Goal: Task Accomplishment & Management: Complete application form

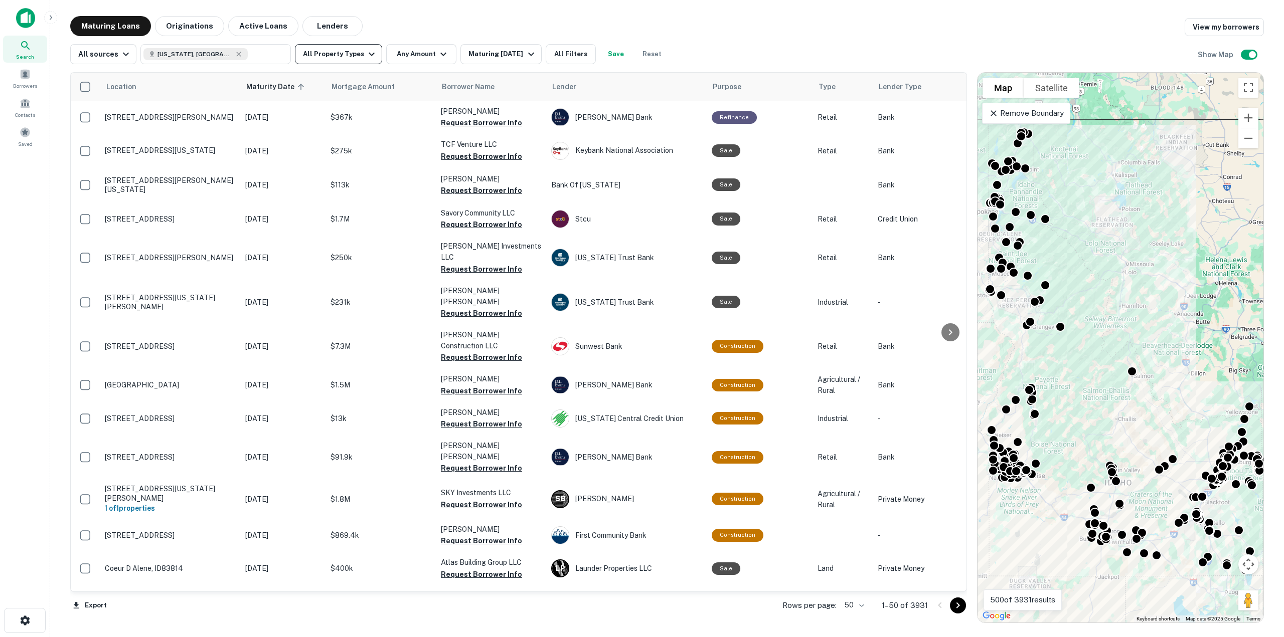
click at [353, 49] on button "All Property Types" at bounding box center [338, 54] width 87 height 20
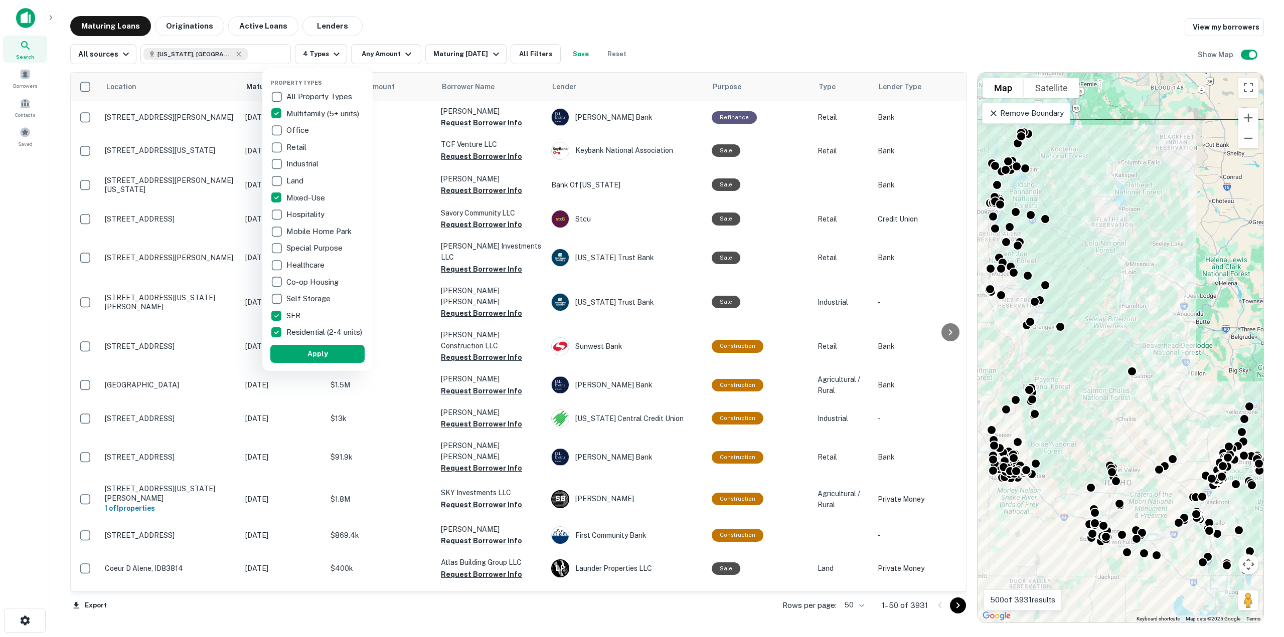
click at [295, 357] on button "Apply" at bounding box center [317, 354] width 94 height 18
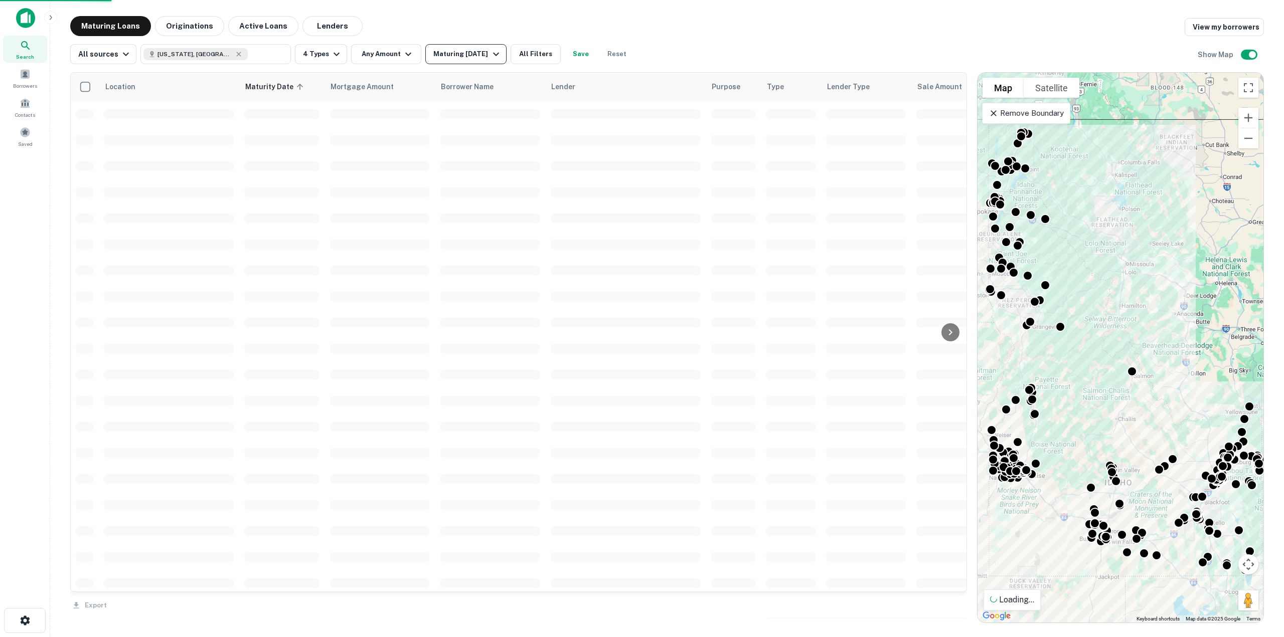
click at [449, 58] on div "Maturing [DATE]" at bounding box center [467, 54] width 68 height 12
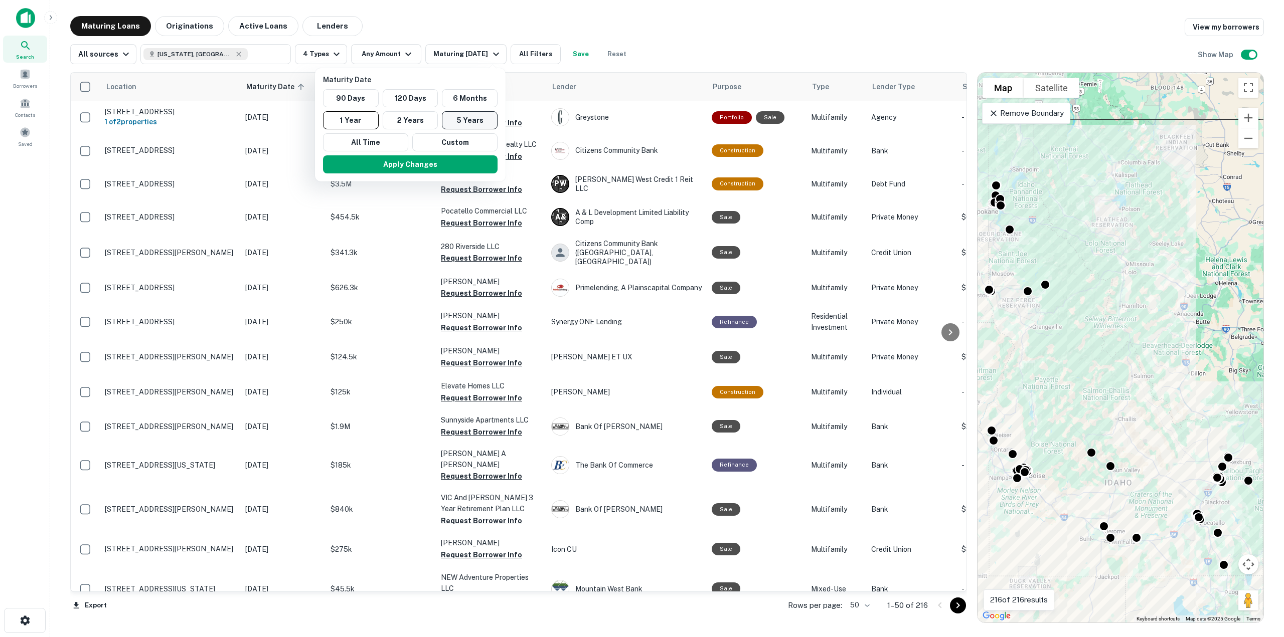
click at [479, 119] on button "5 Years" at bounding box center [470, 120] width 56 height 18
click at [463, 119] on button "5 Years" at bounding box center [475, 120] width 56 height 18
click at [432, 162] on button "Apply Changes" at bounding box center [415, 164] width 175 height 18
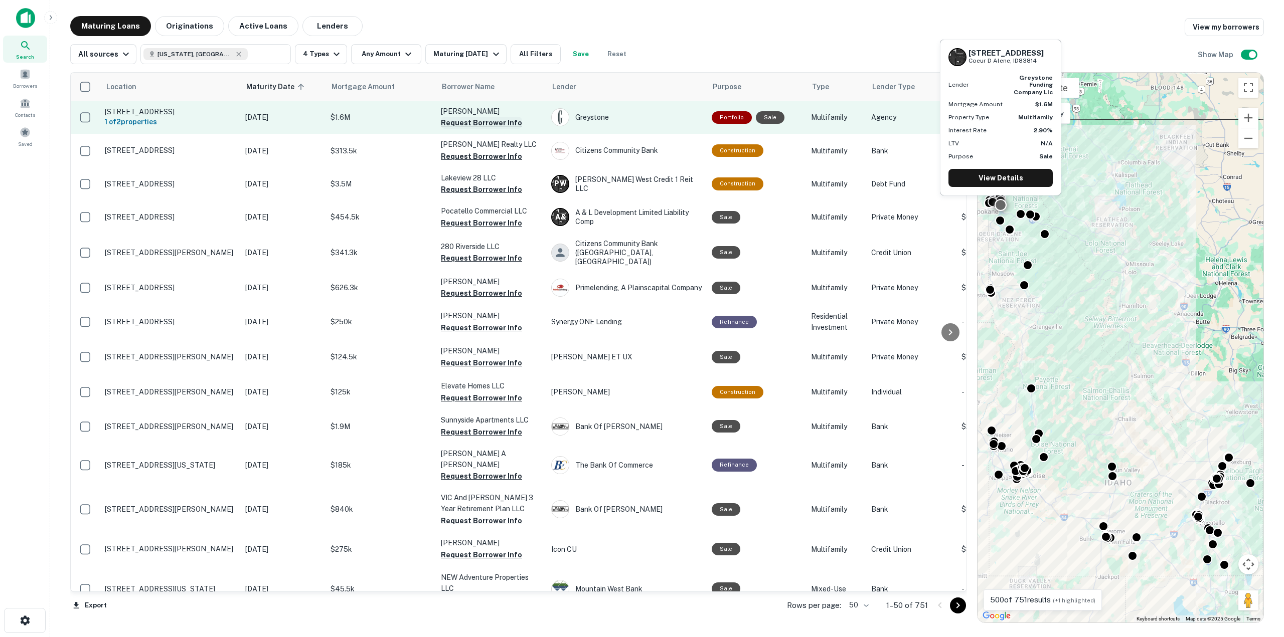
click at [495, 124] on button "Request Borrower Info" at bounding box center [481, 123] width 81 height 12
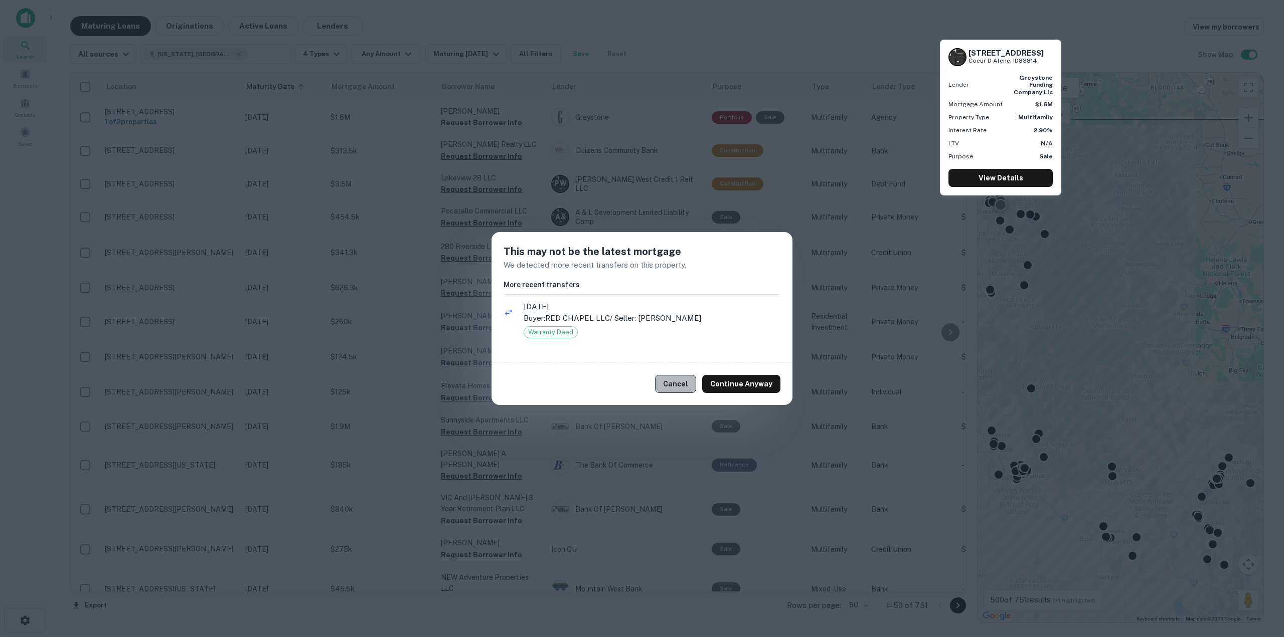
click at [682, 391] on button "Cancel" at bounding box center [675, 384] width 41 height 18
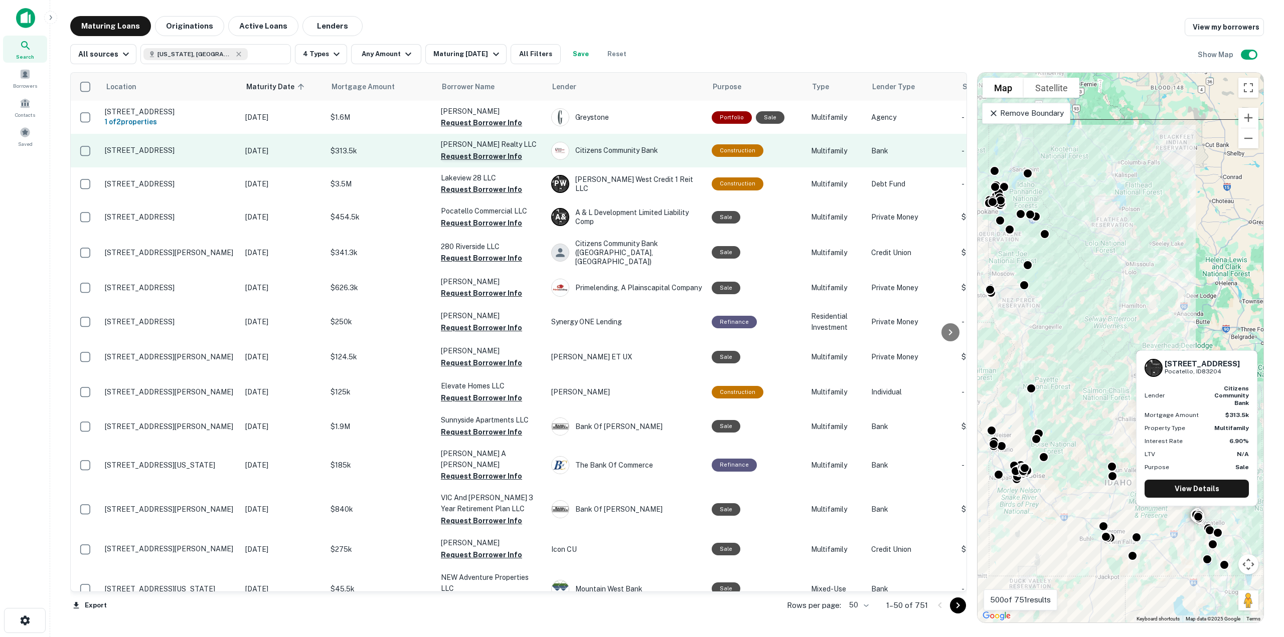
click at [506, 159] on button "Request Borrower Info" at bounding box center [481, 156] width 81 height 12
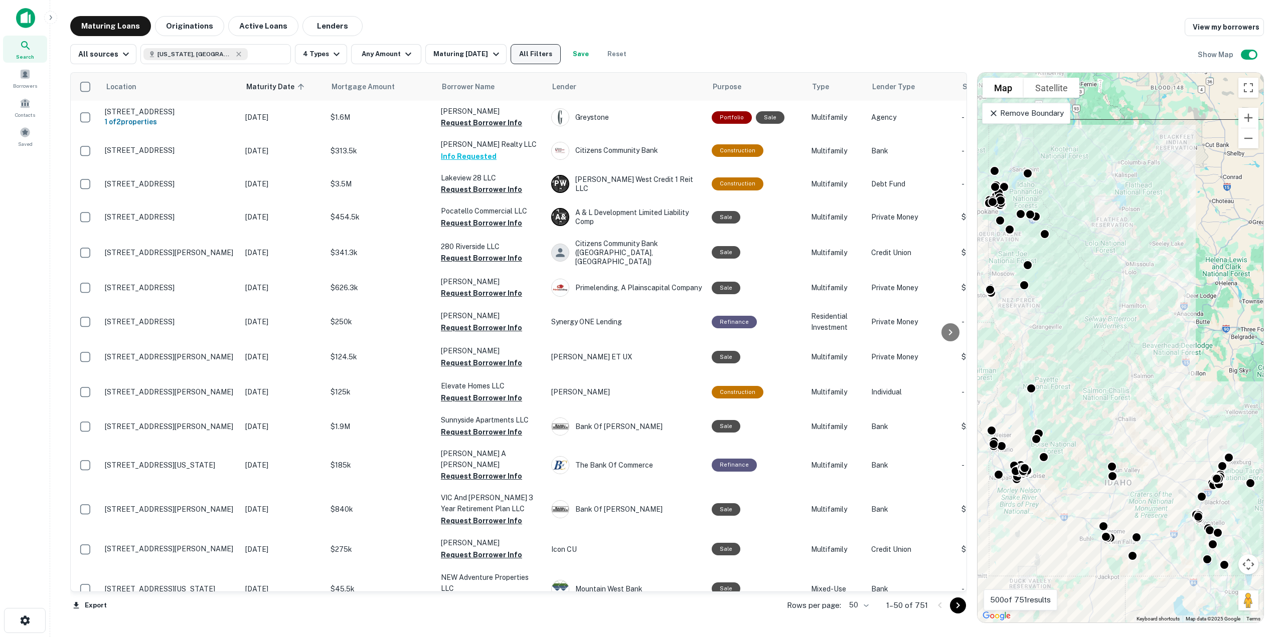
click at [542, 52] on button "All Filters" at bounding box center [536, 54] width 50 height 20
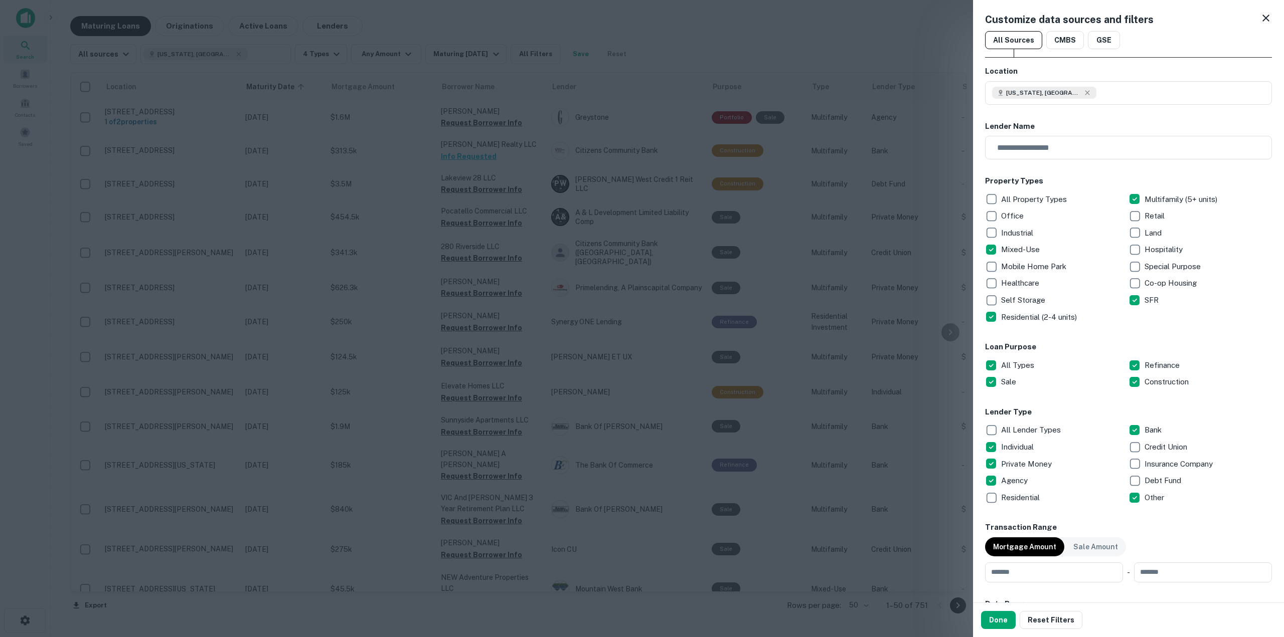
click at [1003, 633] on div "Done Reset Filters" at bounding box center [1128, 620] width 311 height 34
click at [1003, 623] on button "Done" at bounding box center [998, 620] width 35 height 18
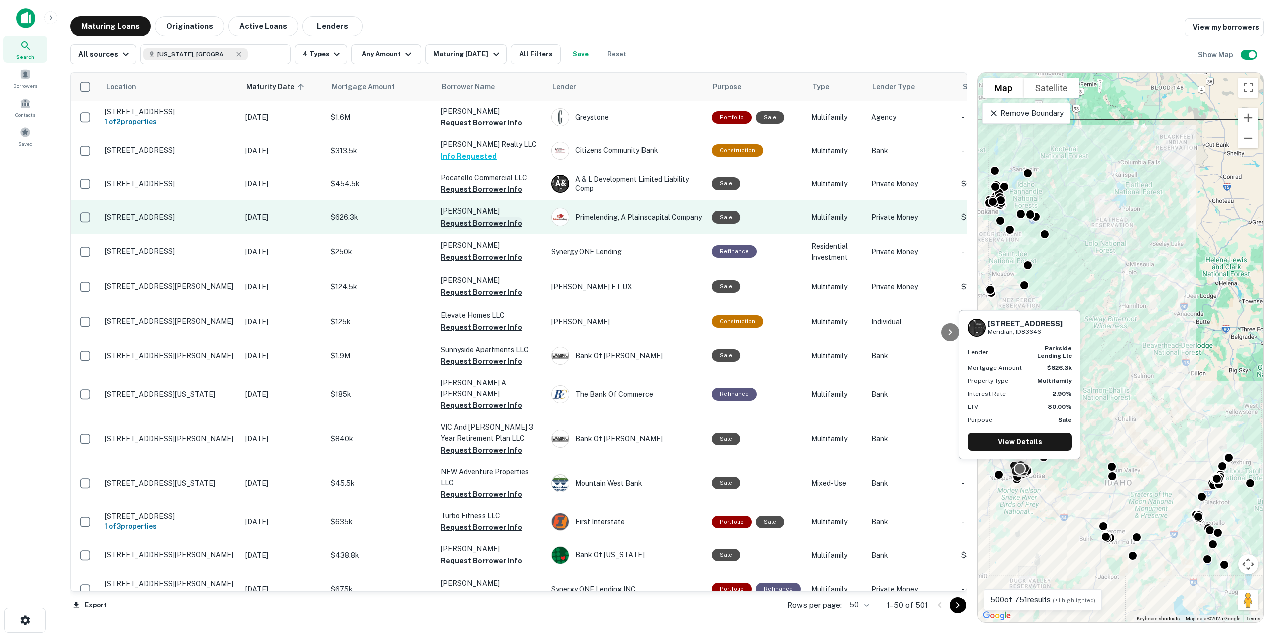
click at [495, 225] on button "Request Borrower Info" at bounding box center [481, 223] width 81 height 12
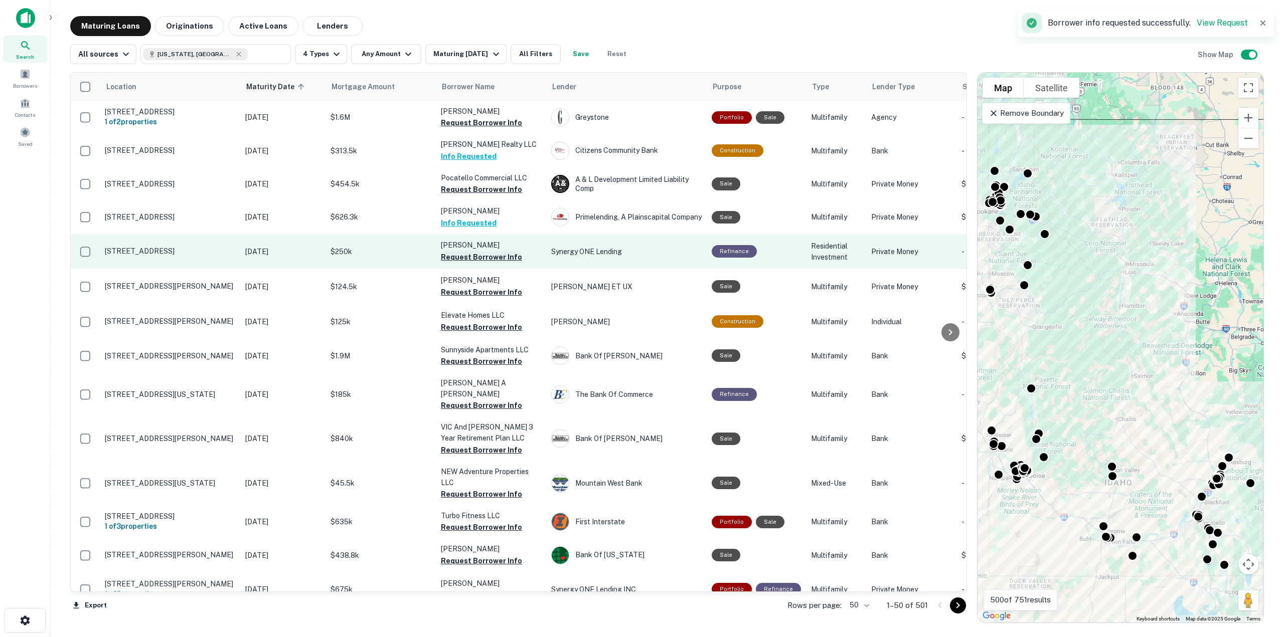
click at [493, 262] on button "Request Borrower Info" at bounding box center [481, 257] width 81 height 12
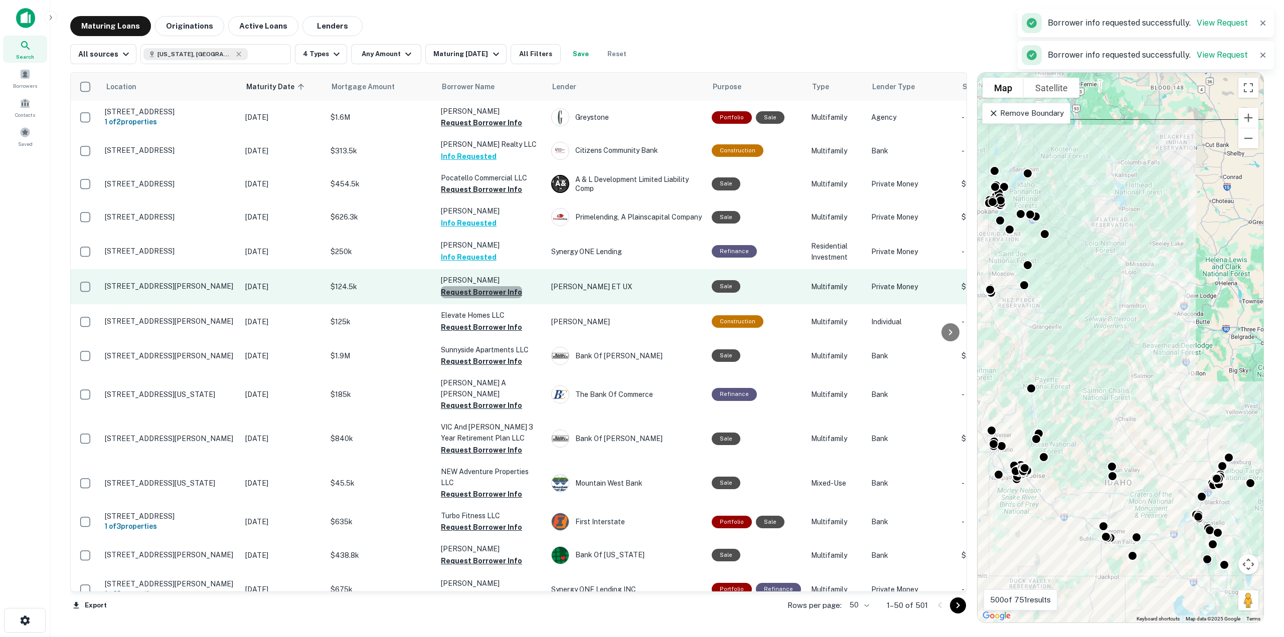
click at [500, 293] on button "Request Borrower Info" at bounding box center [481, 292] width 81 height 12
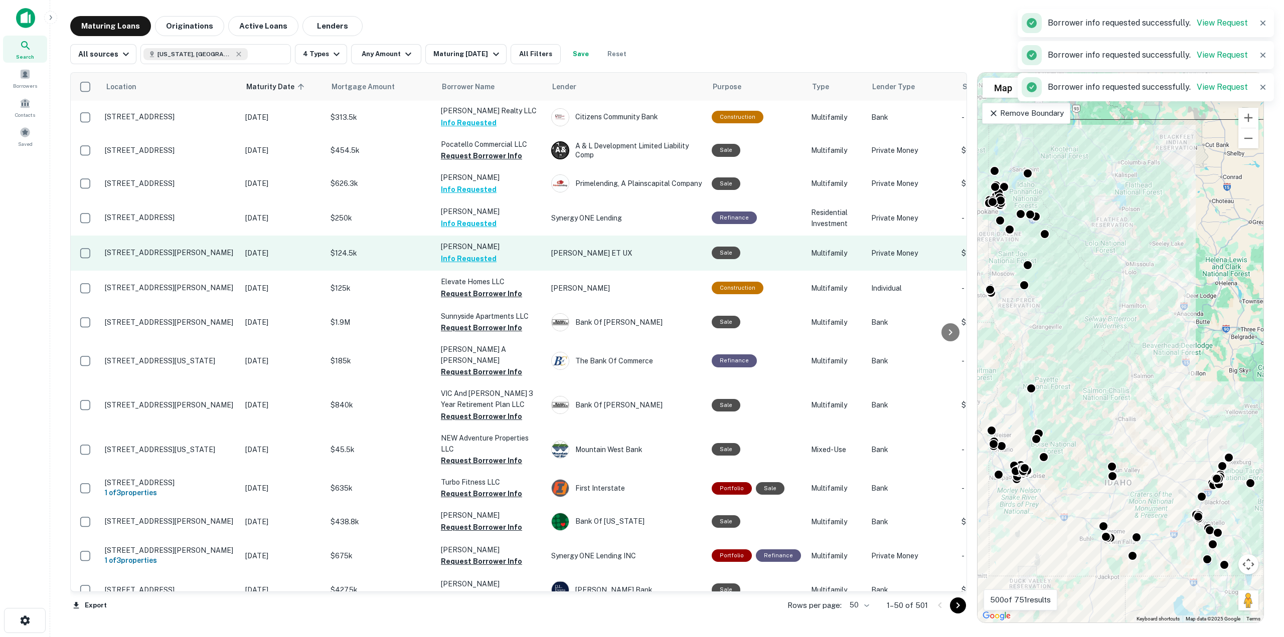
scroll to position [50, 0]
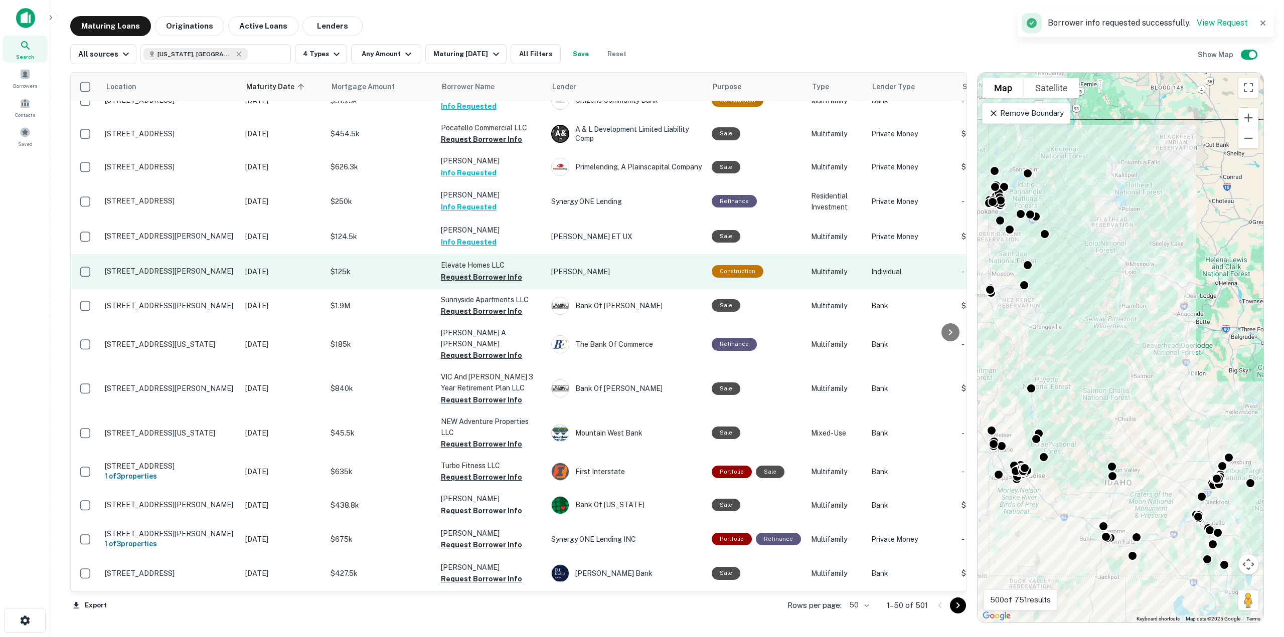
click at [489, 275] on button "Request Borrower Info" at bounding box center [481, 277] width 81 height 12
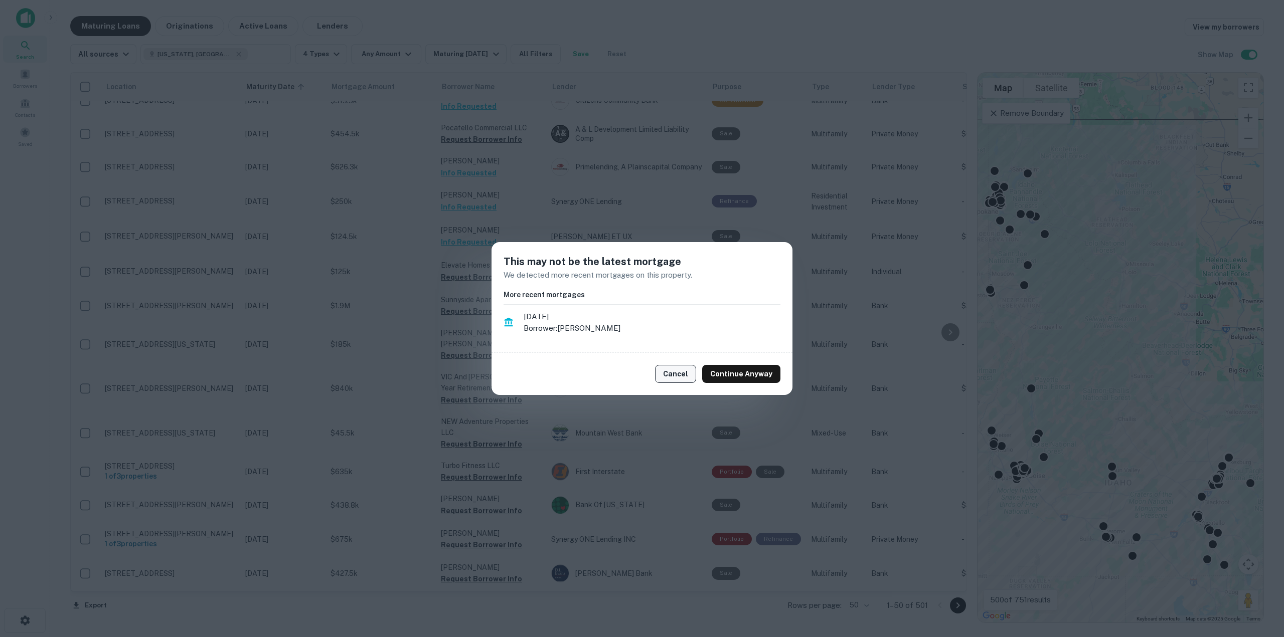
click at [679, 377] on button "Cancel" at bounding box center [675, 374] width 41 height 18
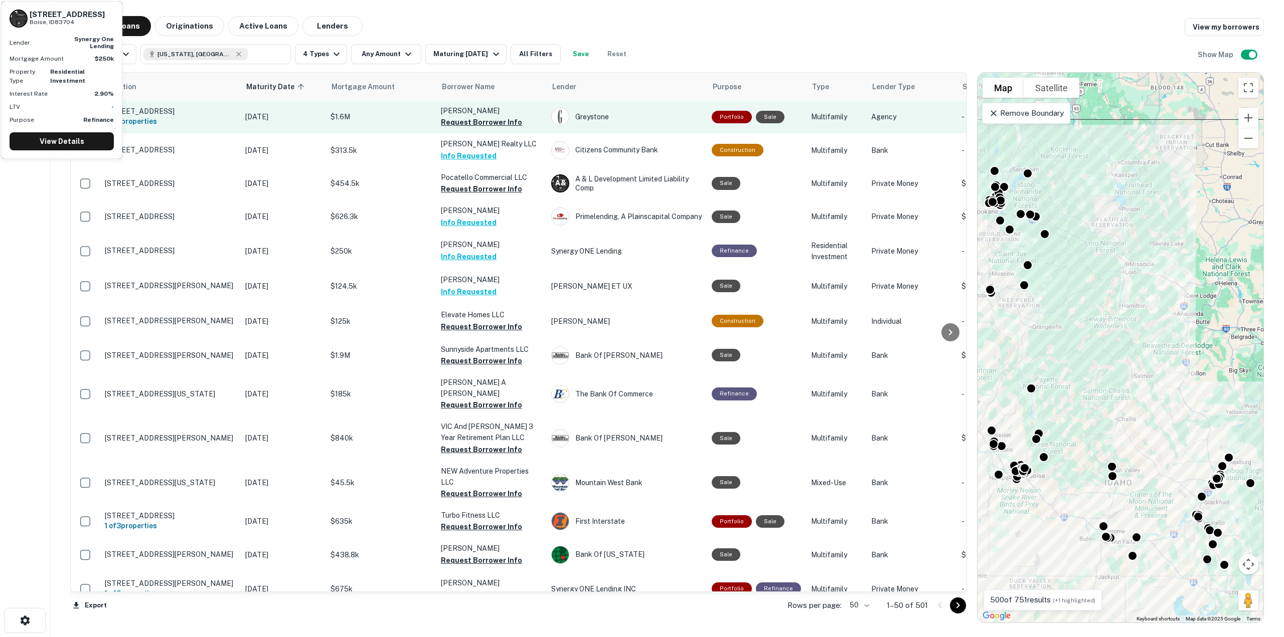
scroll to position [0, 0]
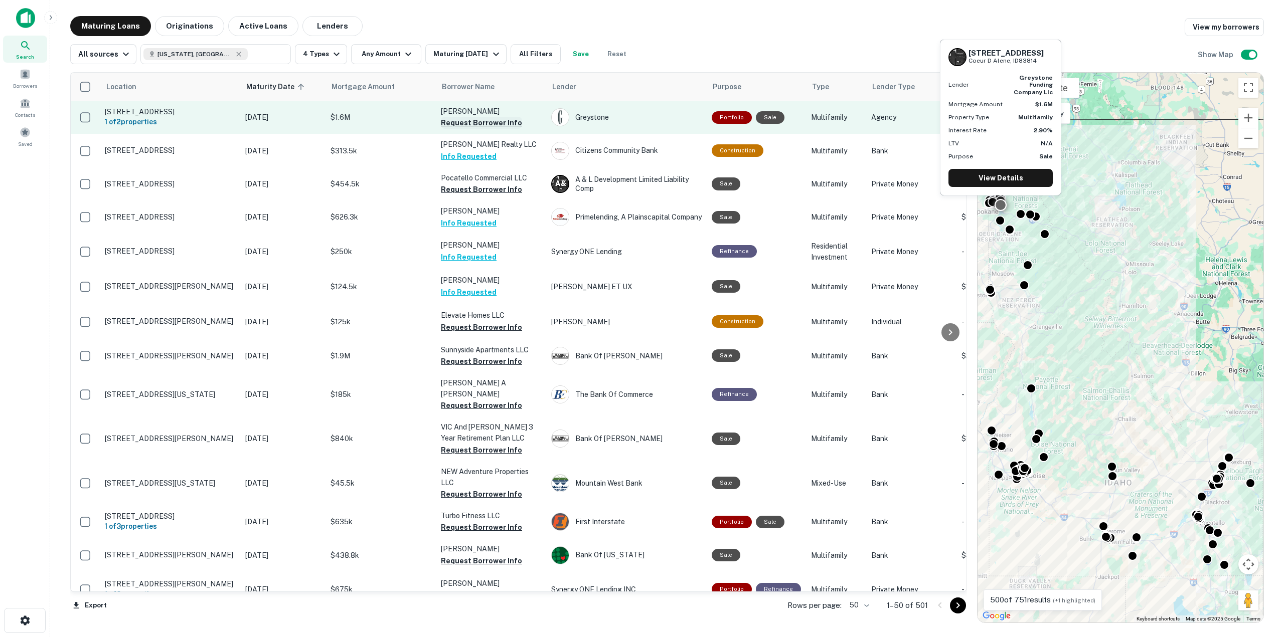
click at [473, 119] on button "Request Borrower Info" at bounding box center [481, 123] width 81 height 12
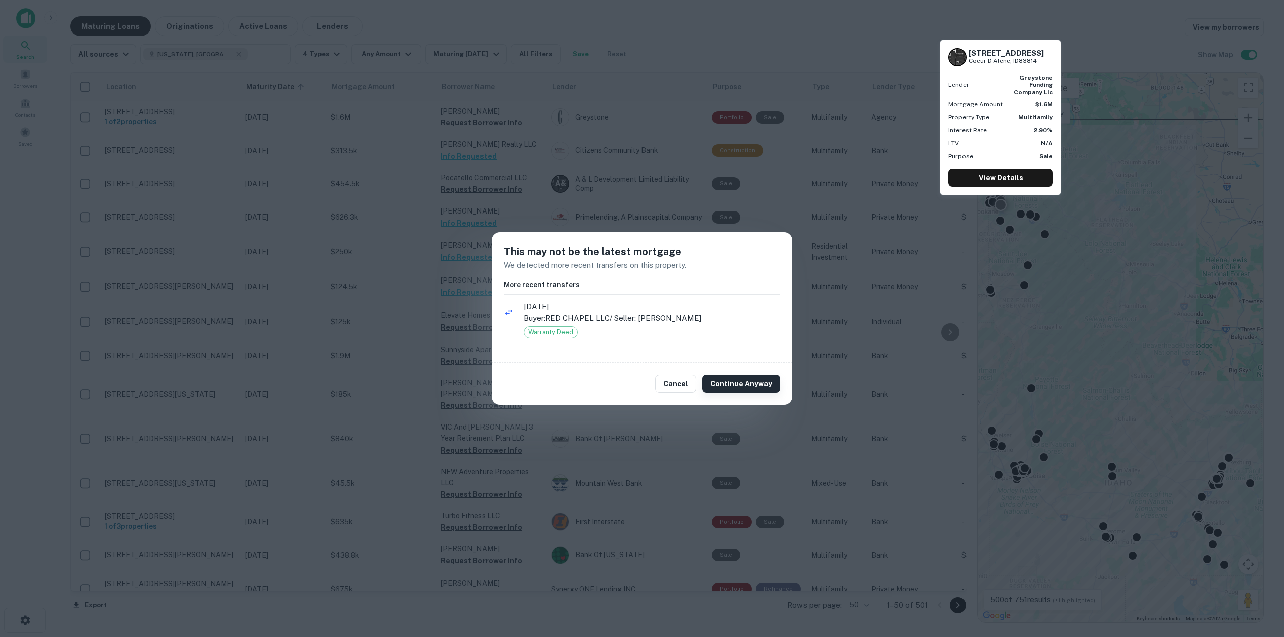
click at [722, 377] on button "Continue Anyway" at bounding box center [741, 384] width 78 height 18
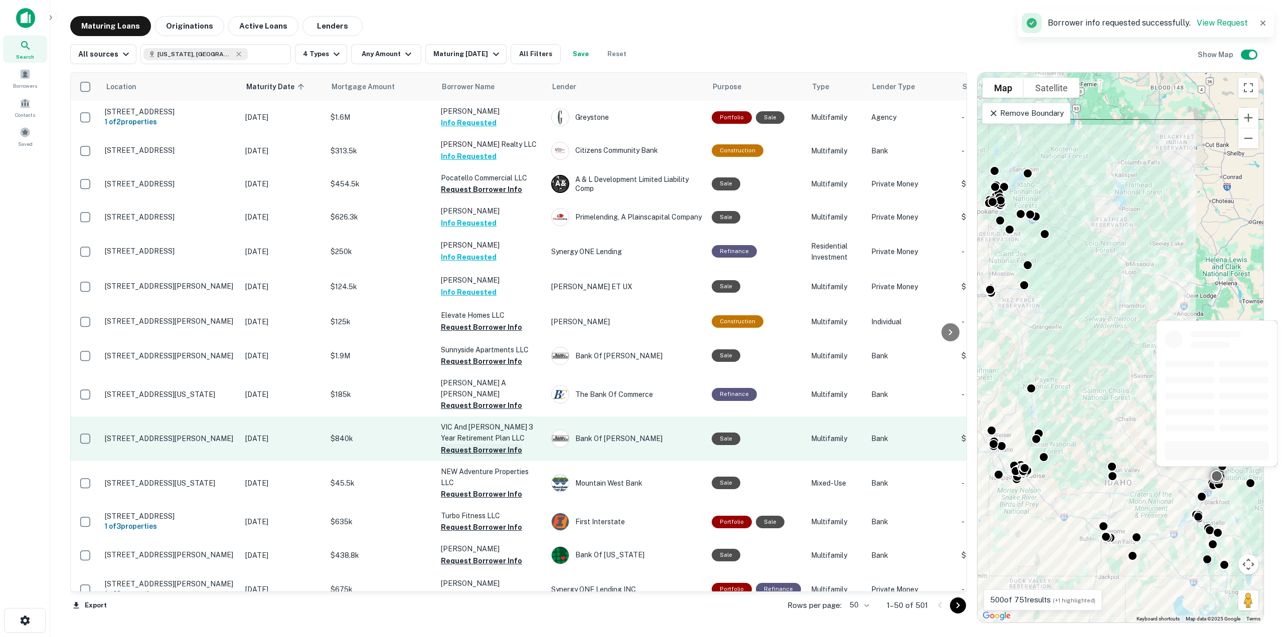
scroll to position [50, 0]
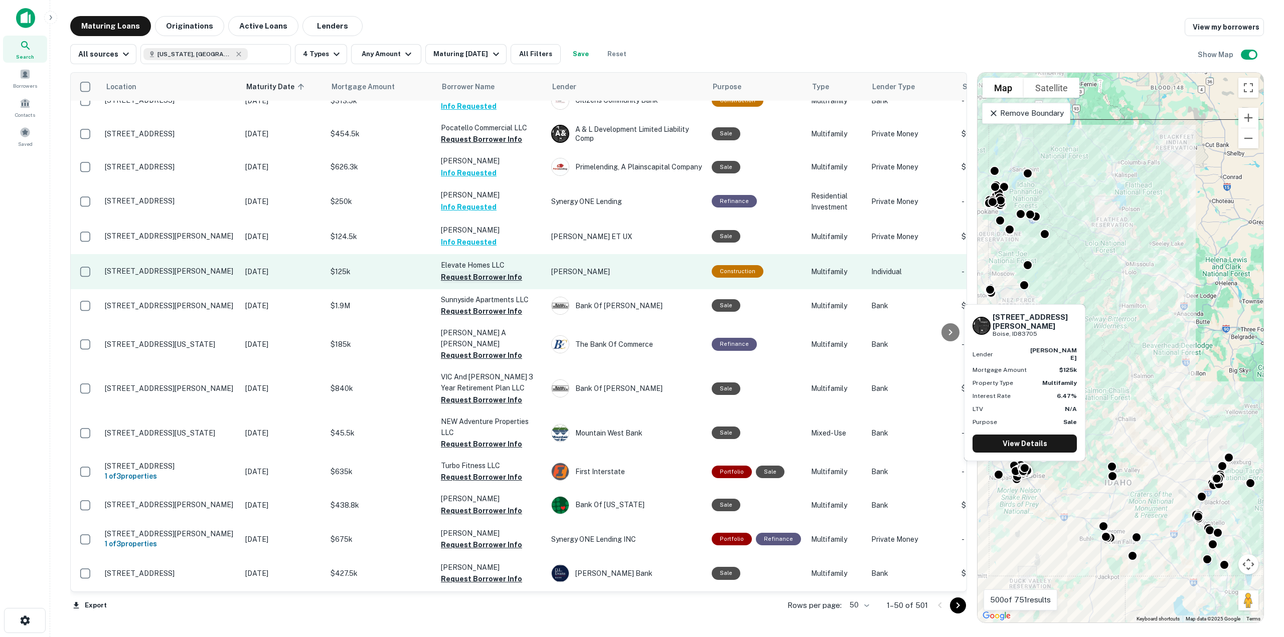
click at [470, 281] on button "Request Borrower Info" at bounding box center [481, 277] width 81 height 12
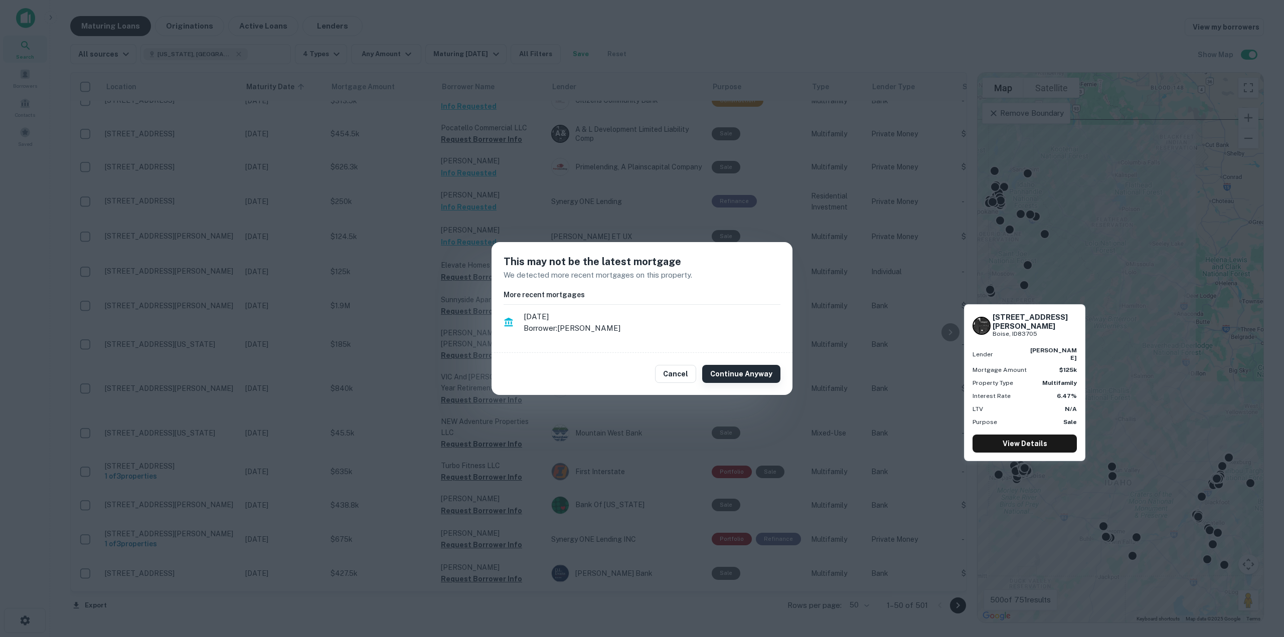
click at [721, 375] on button "Continue Anyway" at bounding box center [741, 374] width 78 height 18
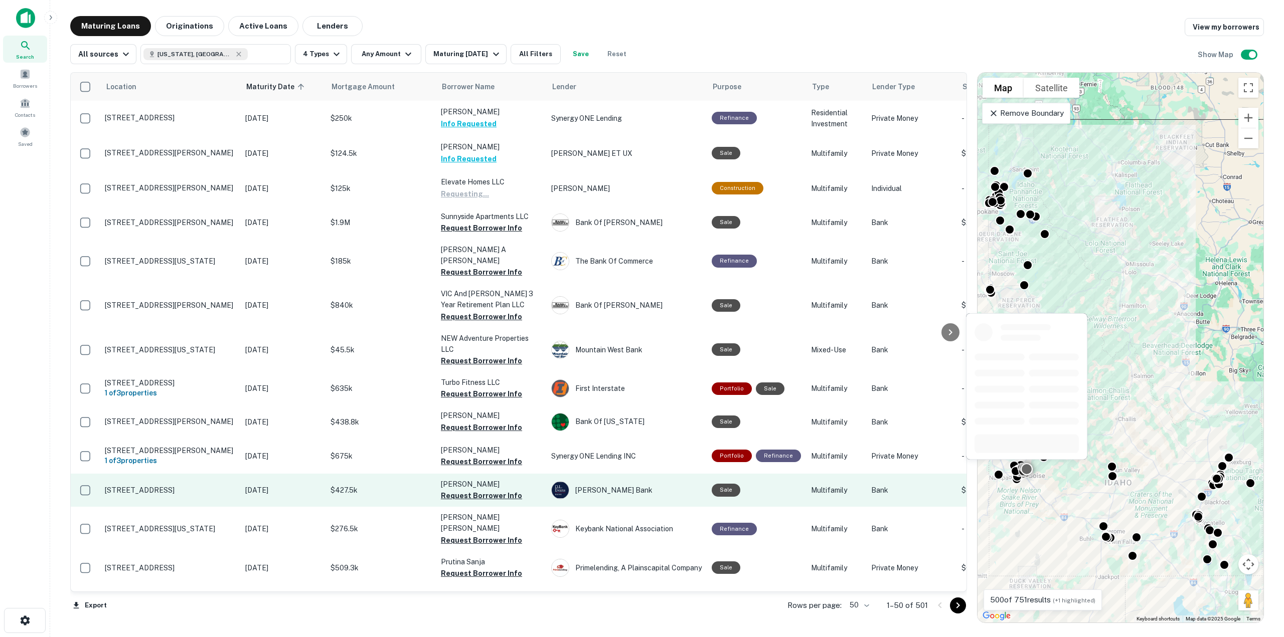
scroll to position [150, 0]
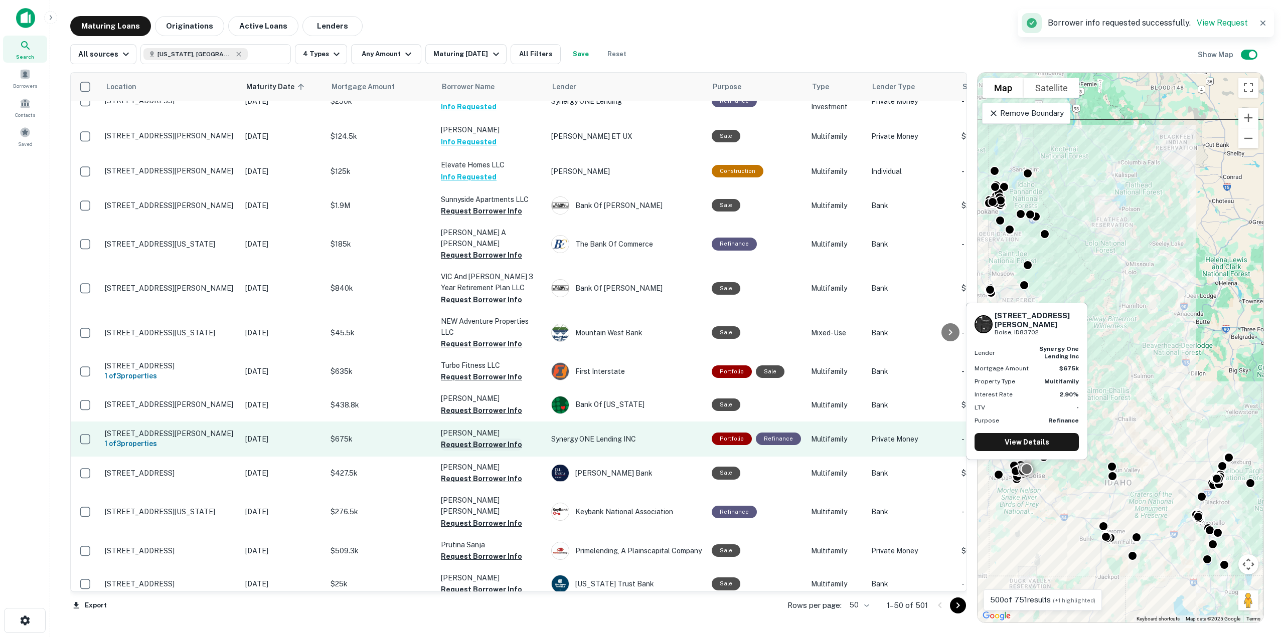
click at [497, 439] on button "Request Borrower Info" at bounding box center [481, 445] width 81 height 12
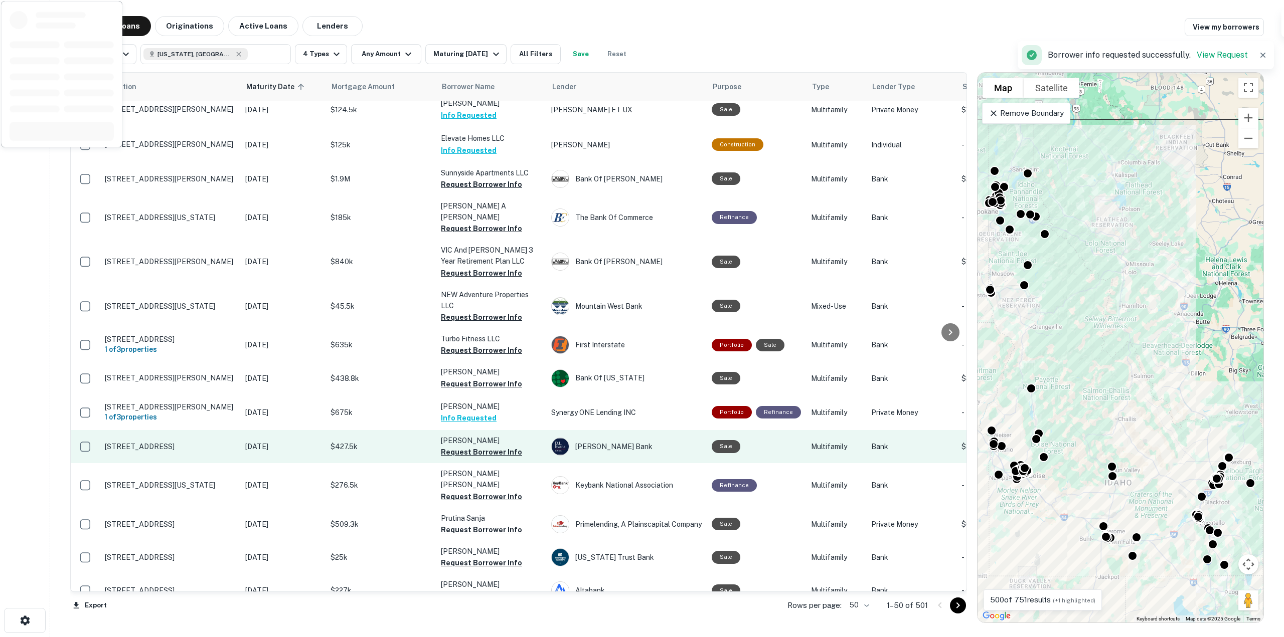
scroll to position [251, 0]
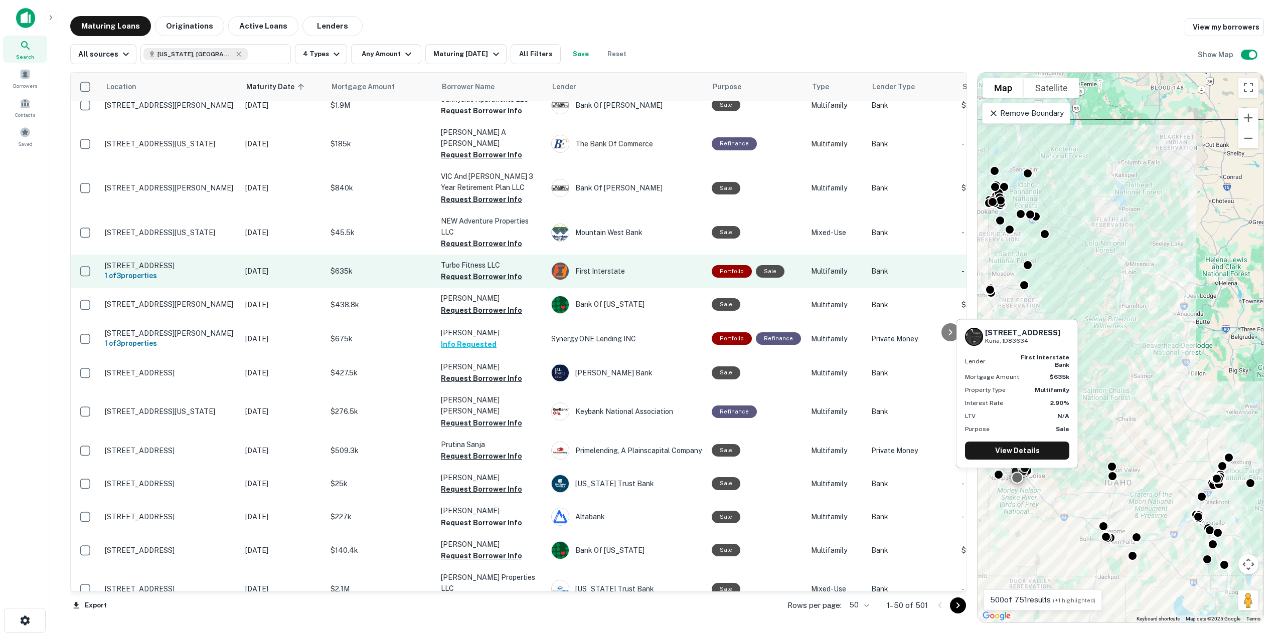
click at [492, 260] on p "Turbo Fitness LLC" at bounding box center [491, 265] width 100 height 11
click at [493, 271] on button "Request Borrower Info" at bounding box center [481, 277] width 81 height 12
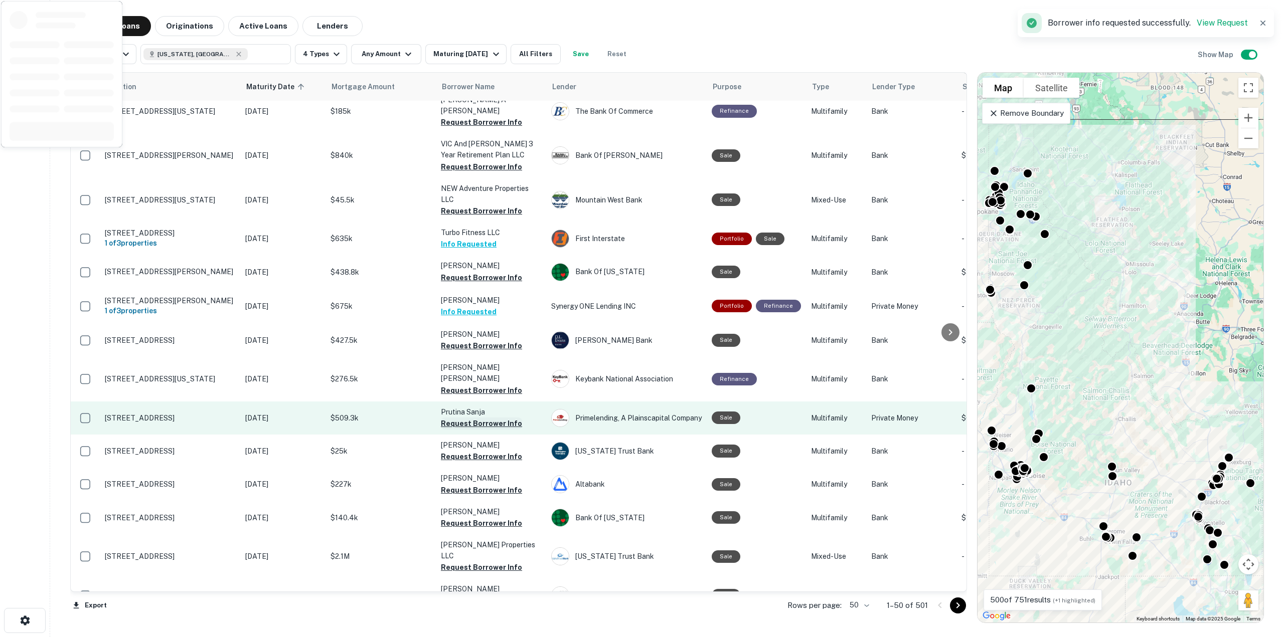
scroll to position [301, 0]
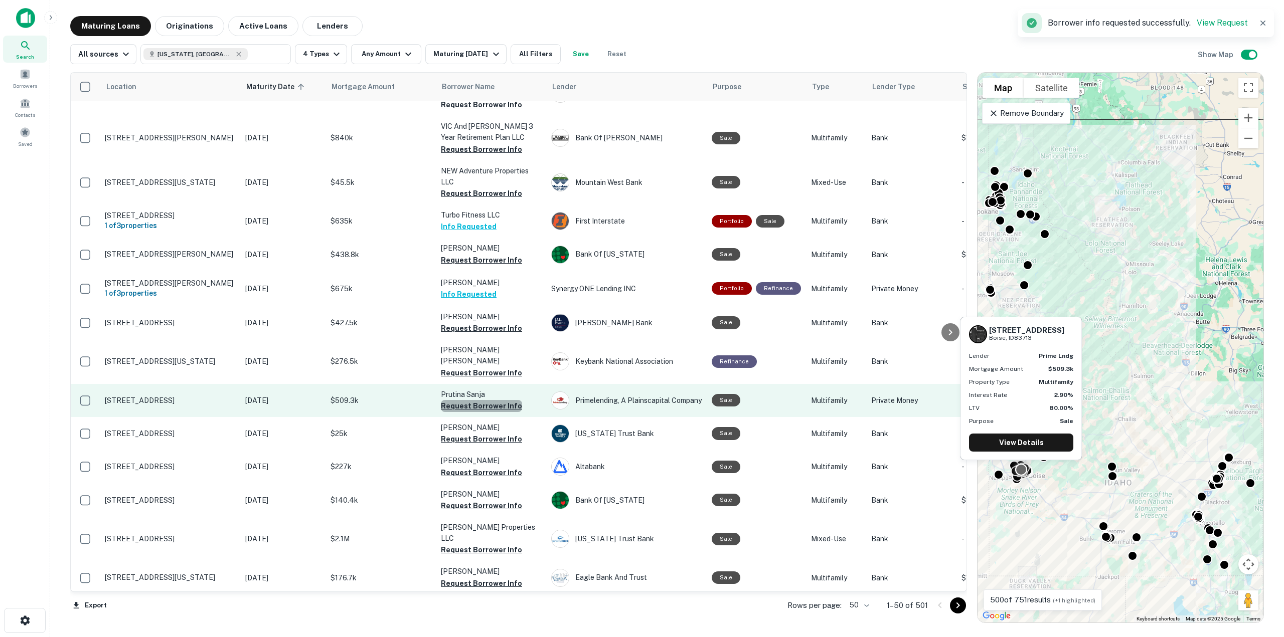
click at [488, 400] on button "Request Borrower Info" at bounding box center [481, 406] width 81 height 12
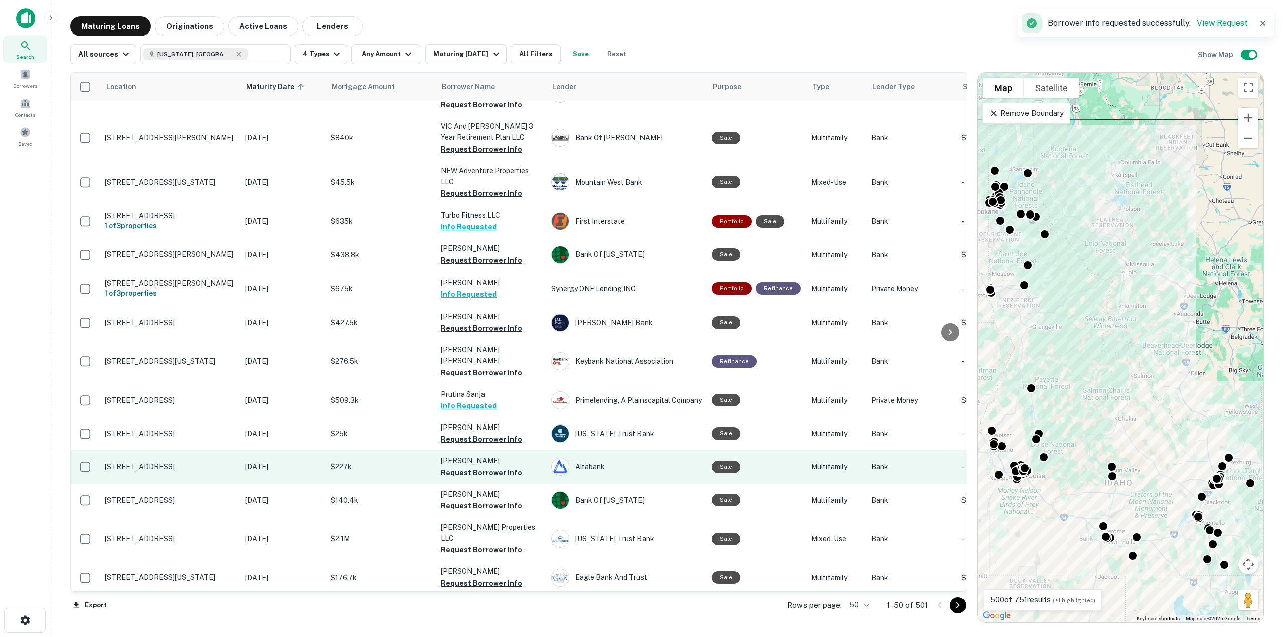
scroll to position [401, 0]
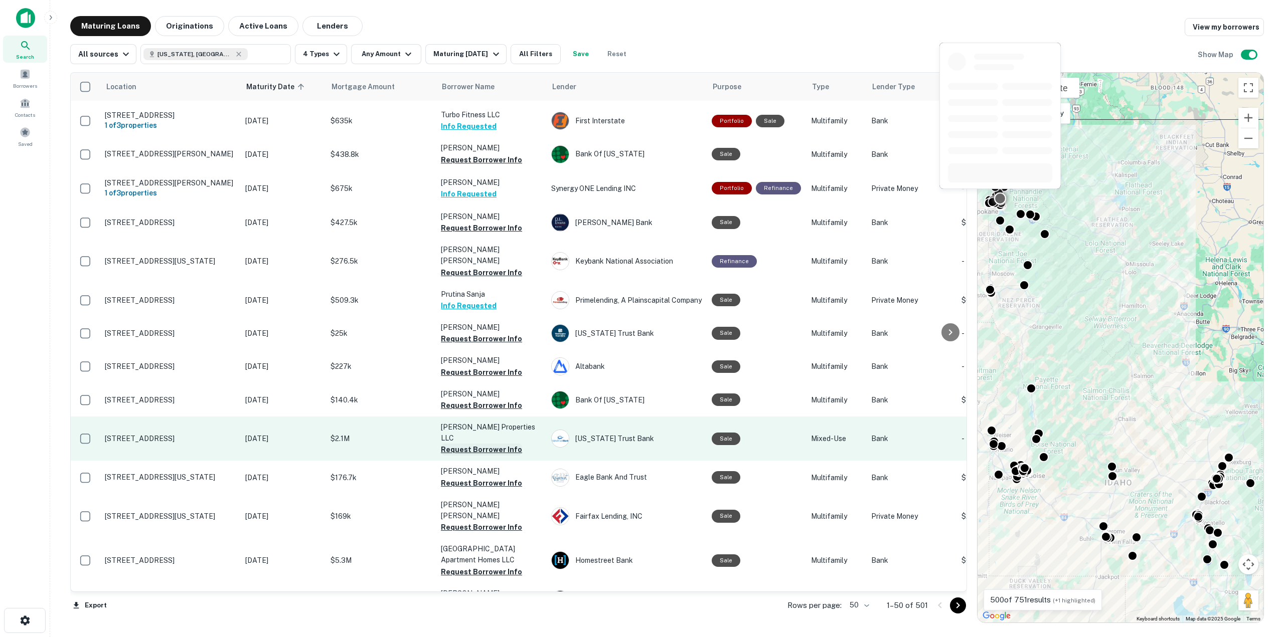
click at [490, 444] on button "Request Borrower Info" at bounding box center [481, 450] width 81 height 12
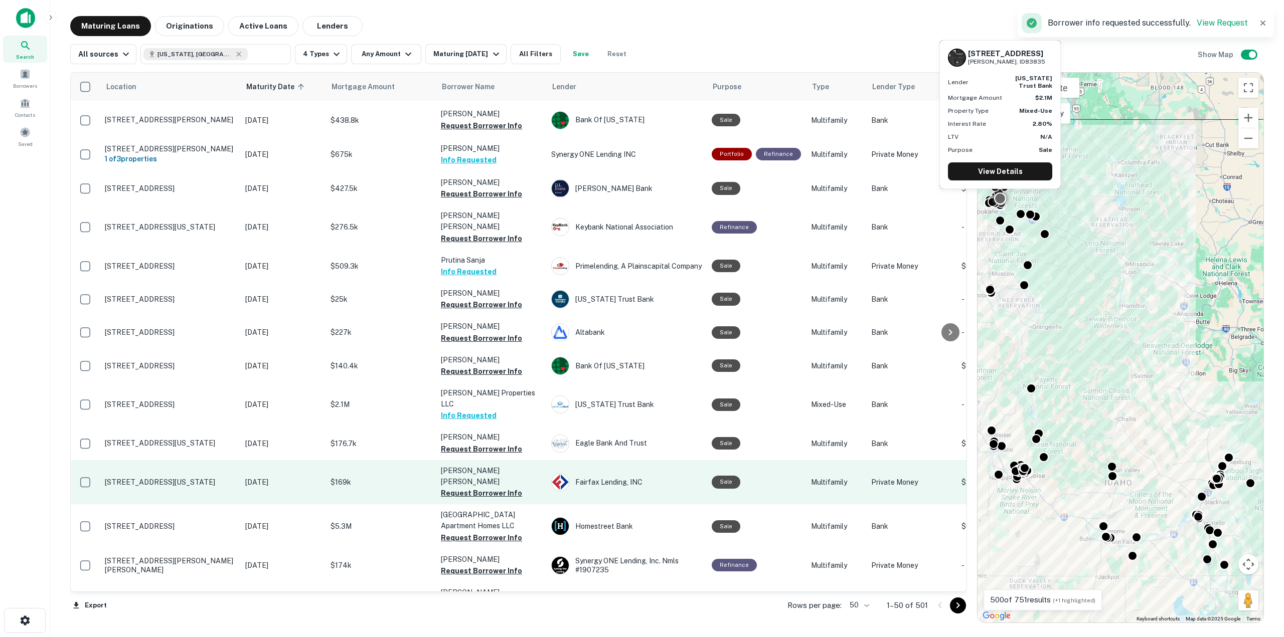
scroll to position [451, 0]
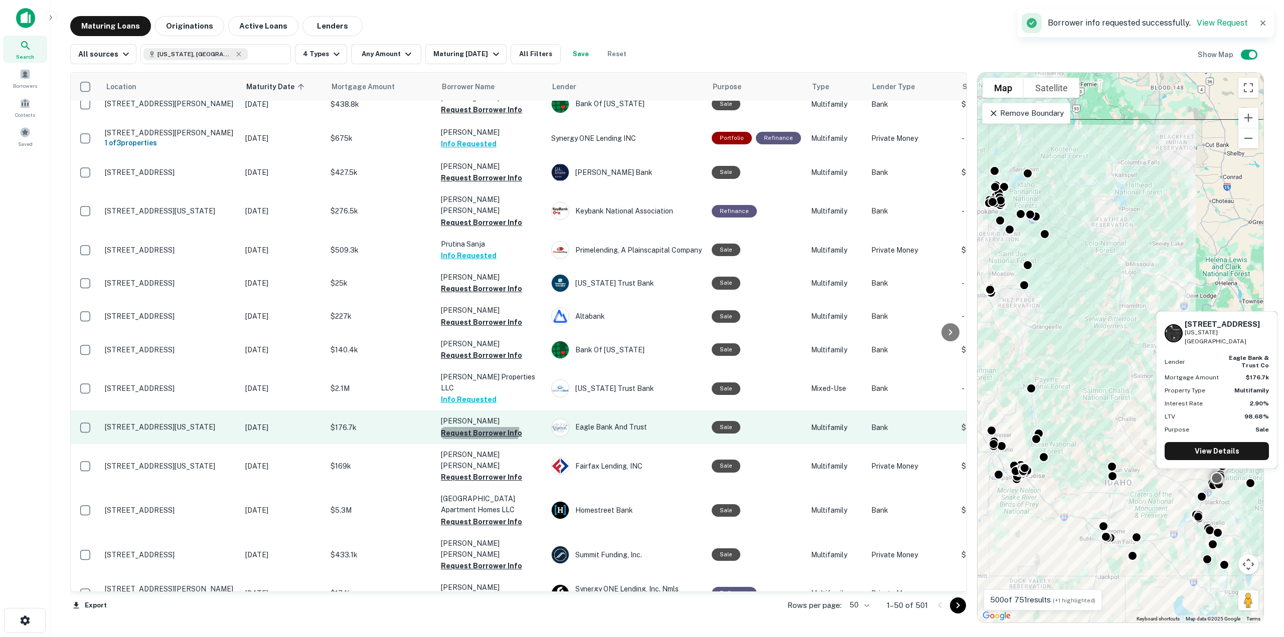
click at [479, 427] on button "Request Borrower Info" at bounding box center [481, 433] width 81 height 12
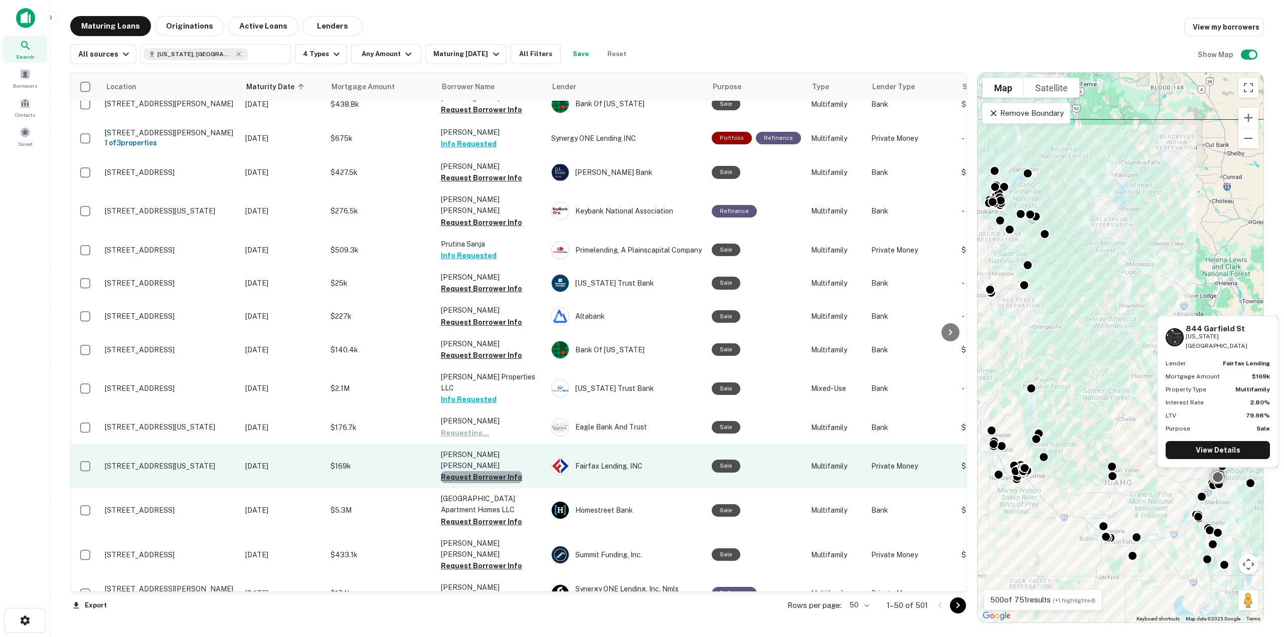
click at [488, 471] on button "Request Borrower Info" at bounding box center [481, 477] width 81 height 12
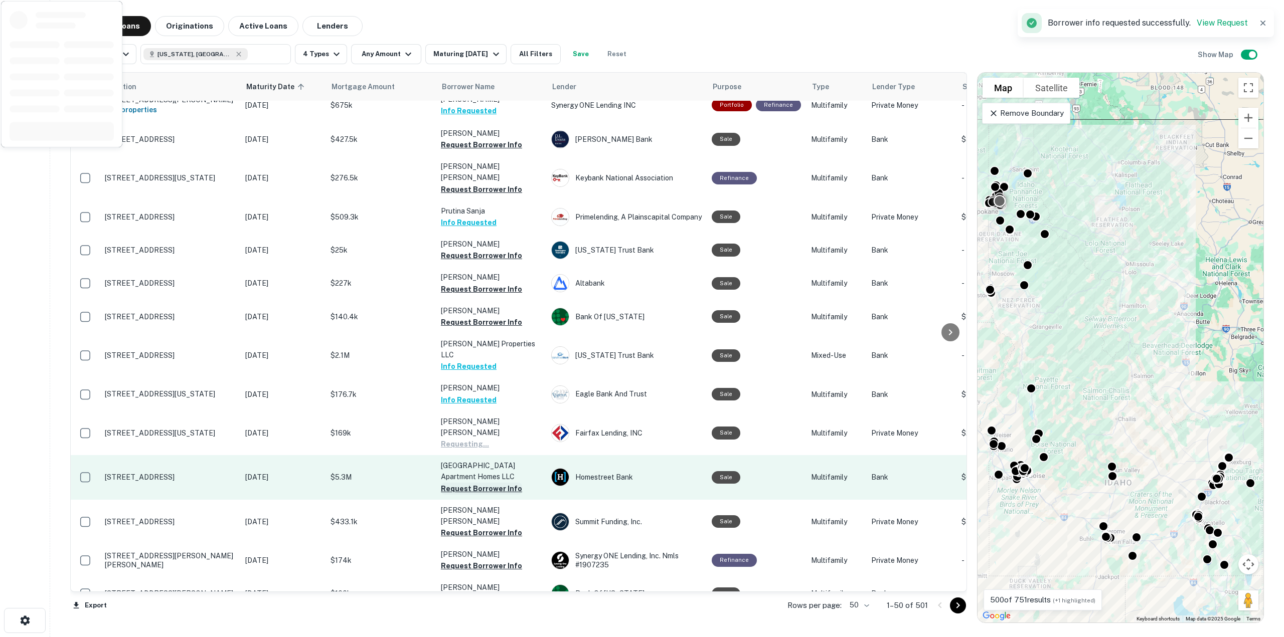
scroll to position [502, 0]
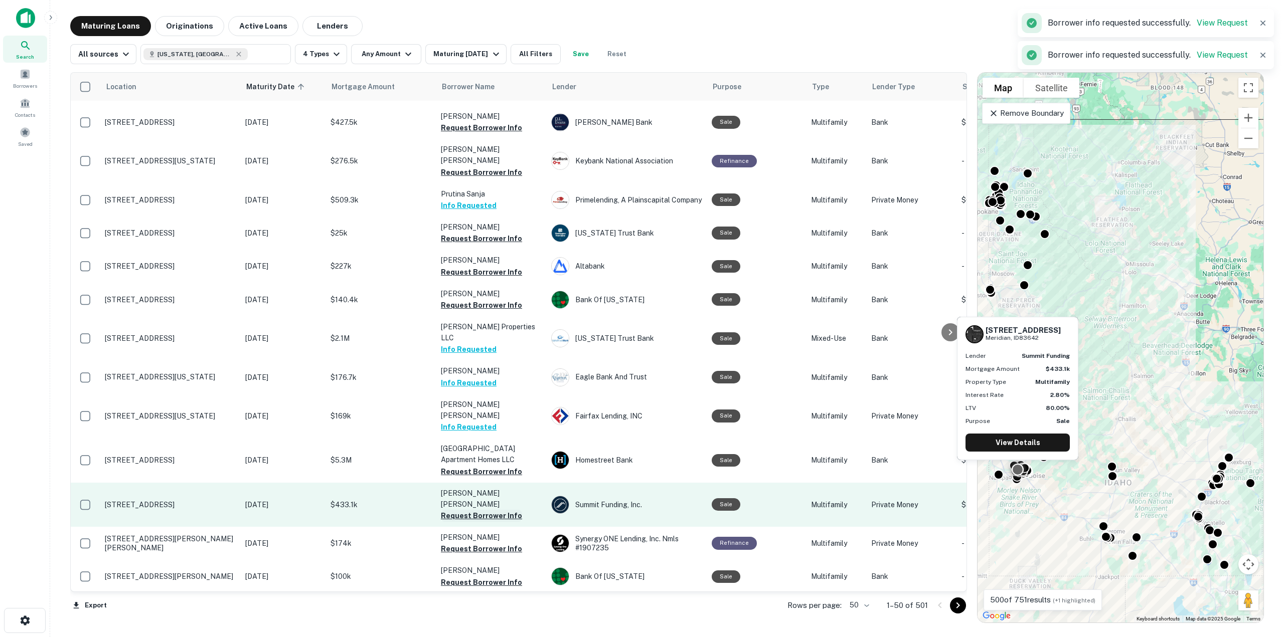
click at [480, 510] on button "Request Borrower Info" at bounding box center [481, 516] width 81 height 12
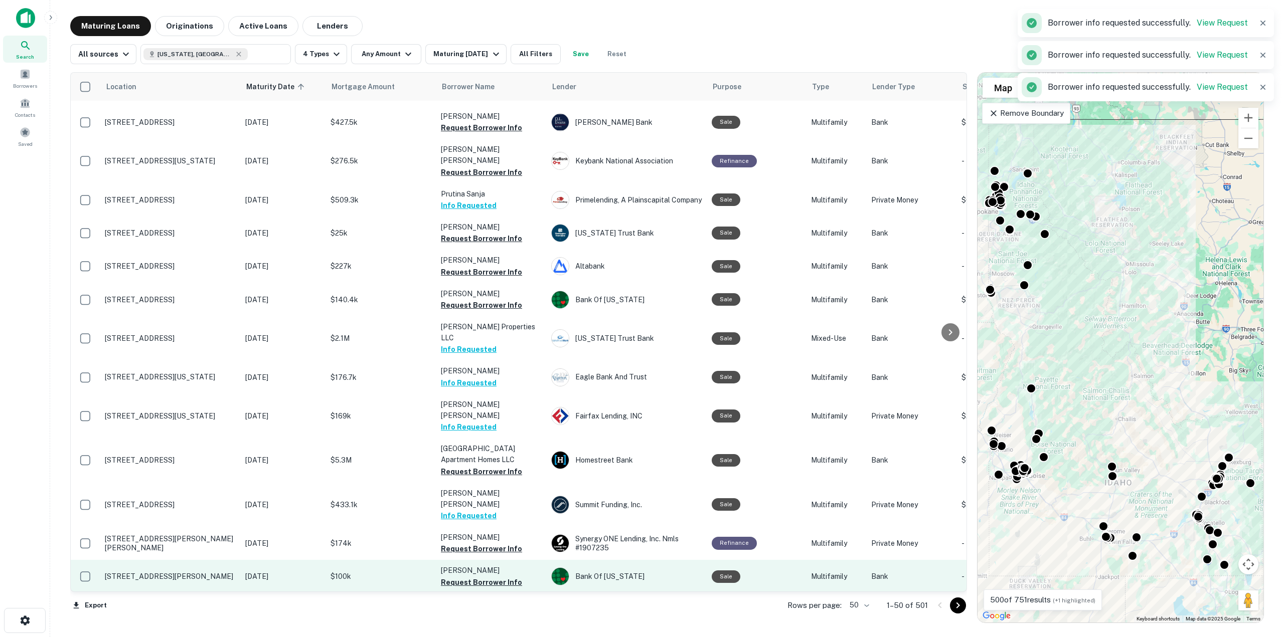
scroll to position [552, 0]
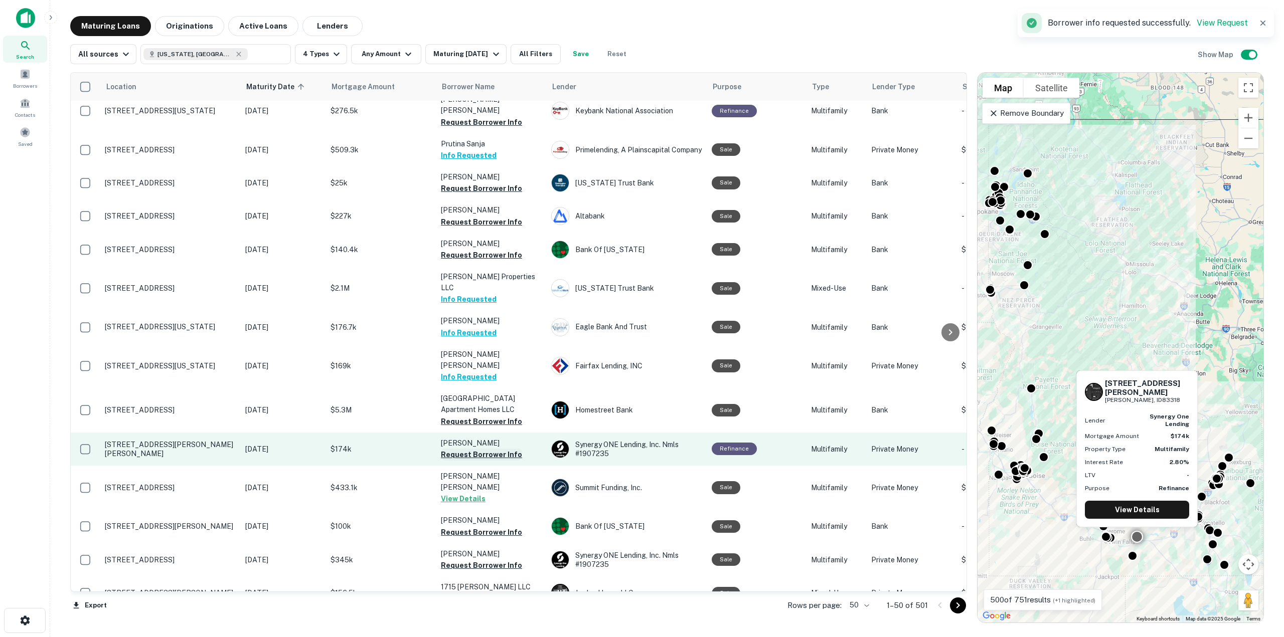
click at [470, 449] on button "Request Borrower Info" at bounding box center [481, 455] width 81 height 12
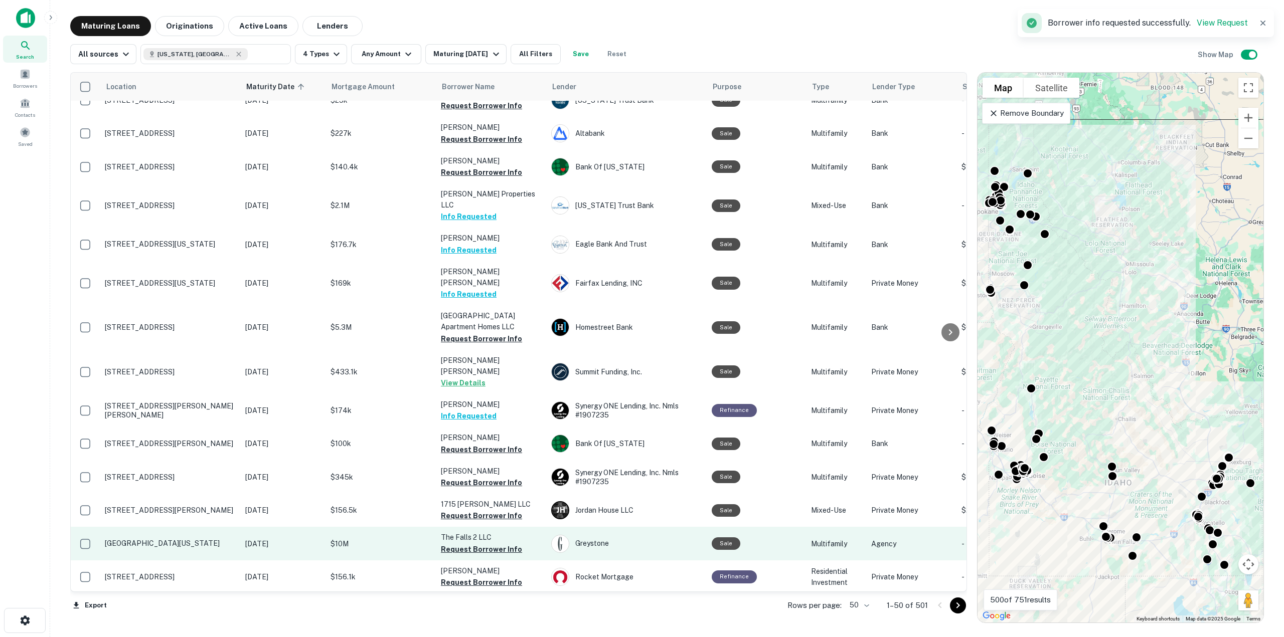
scroll to position [652, 0]
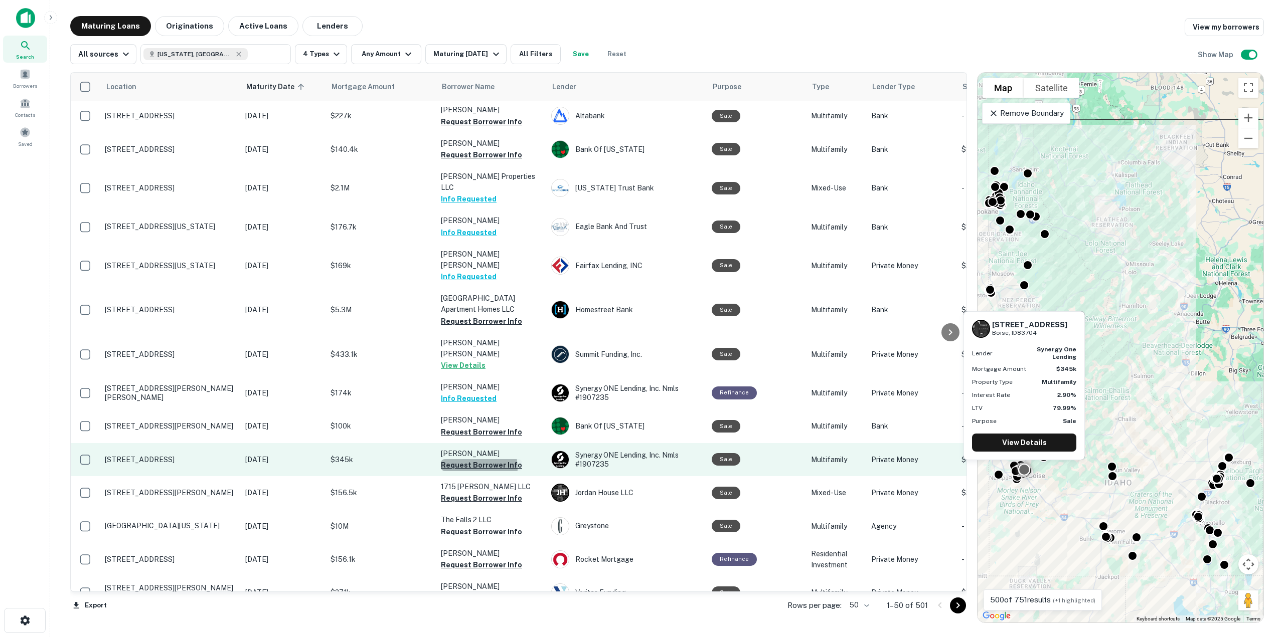
click at [473, 459] on button "Request Borrower Info" at bounding box center [481, 465] width 81 height 12
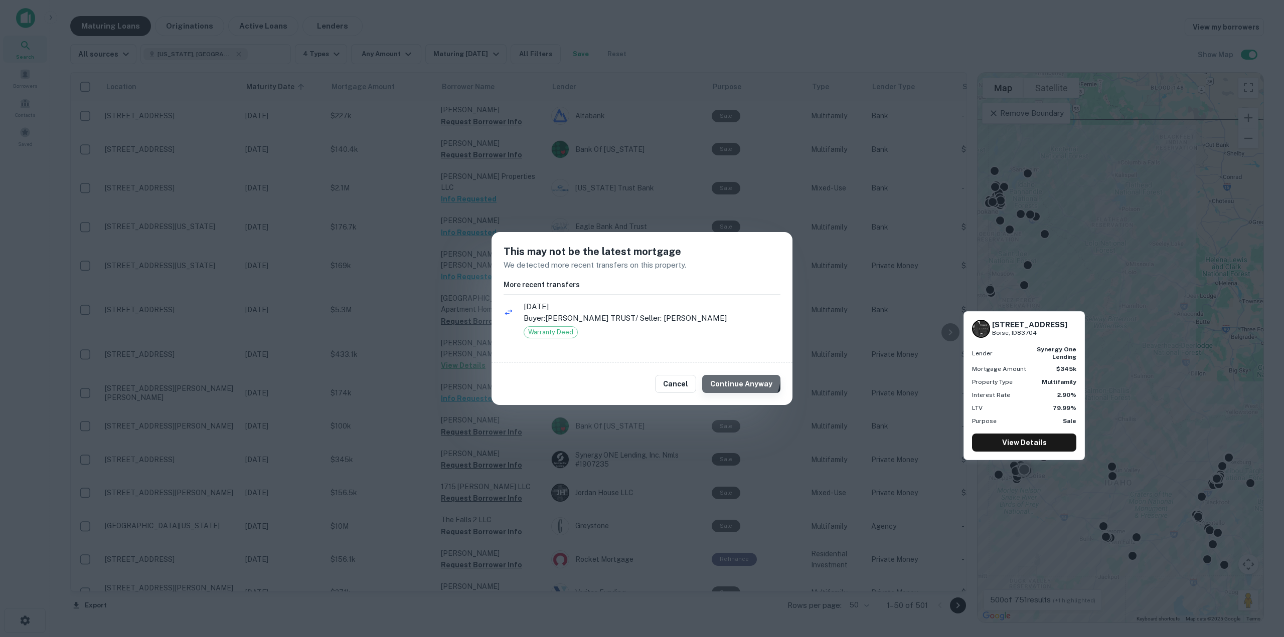
click at [741, 377] on button "Continue Anyway" at bounding box center [741, 384] width 78 height 18
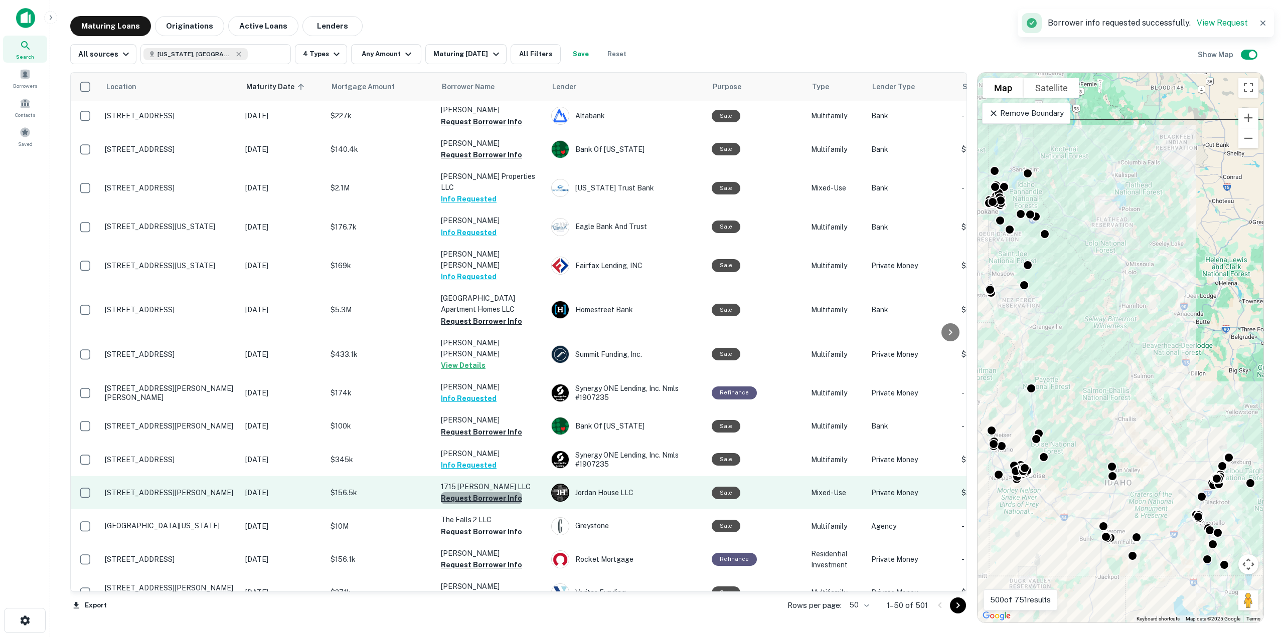
click at [494, 493] on button "Request Borrower Info" at bounding box center [481, 499] width 81 height 12
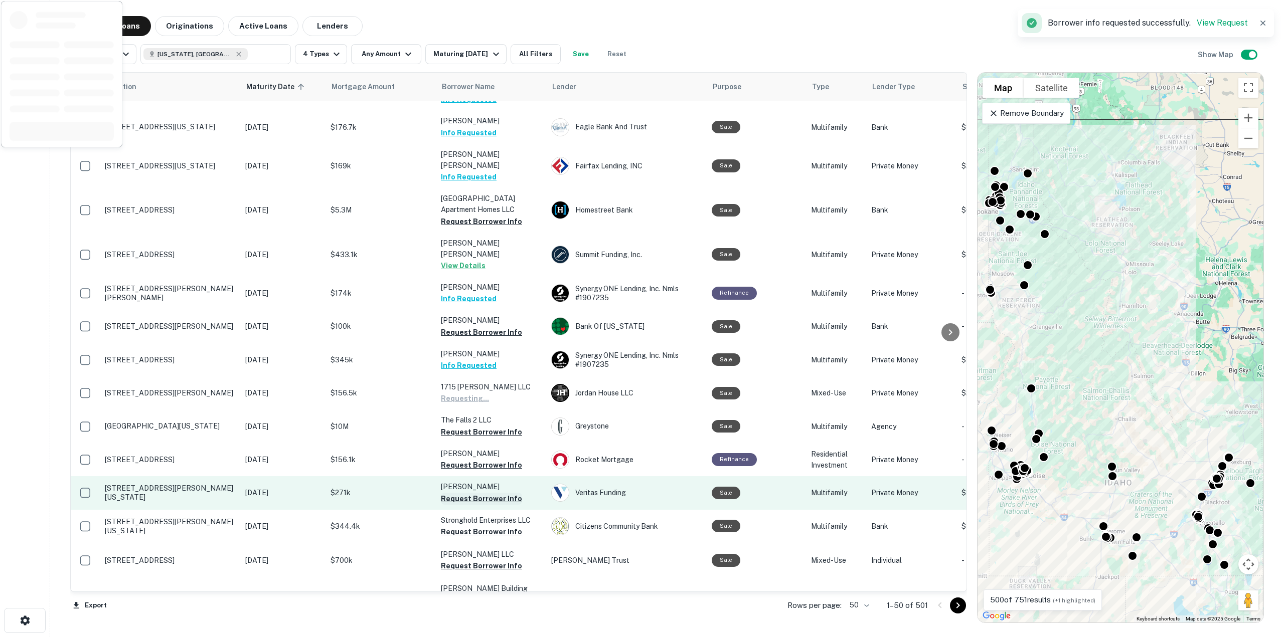
scroll to position [752, 0]
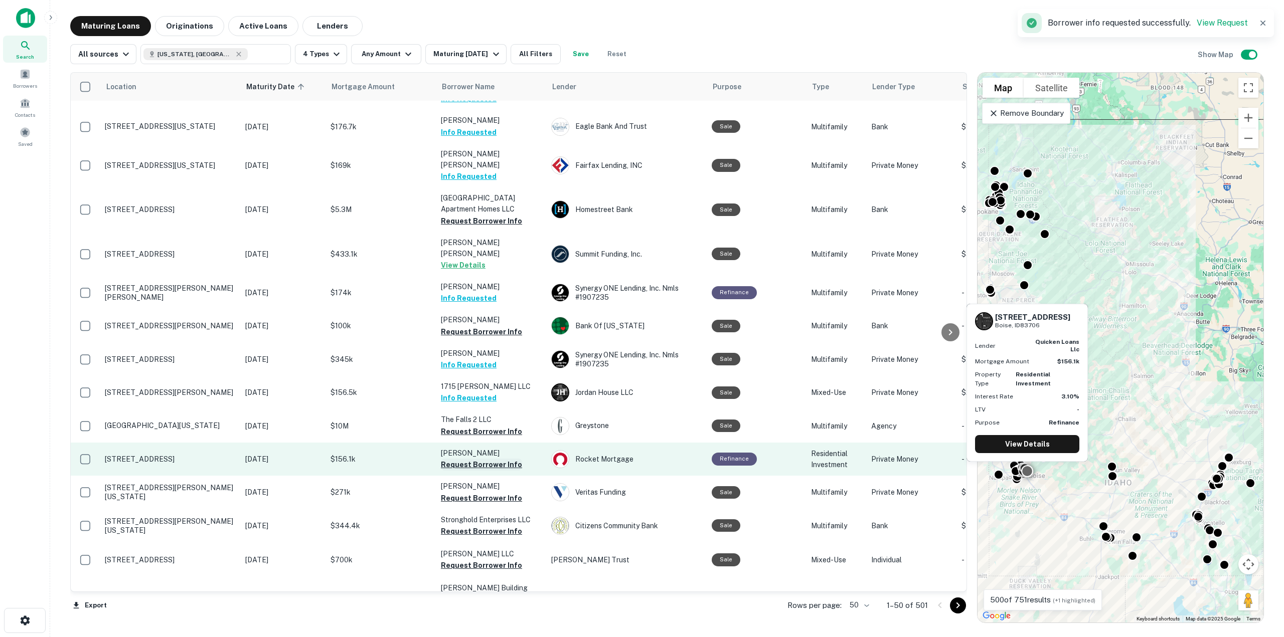
click at [487, 459] on button "Request Borrower Info" at bounding box center [481, 465] width 81 height 12
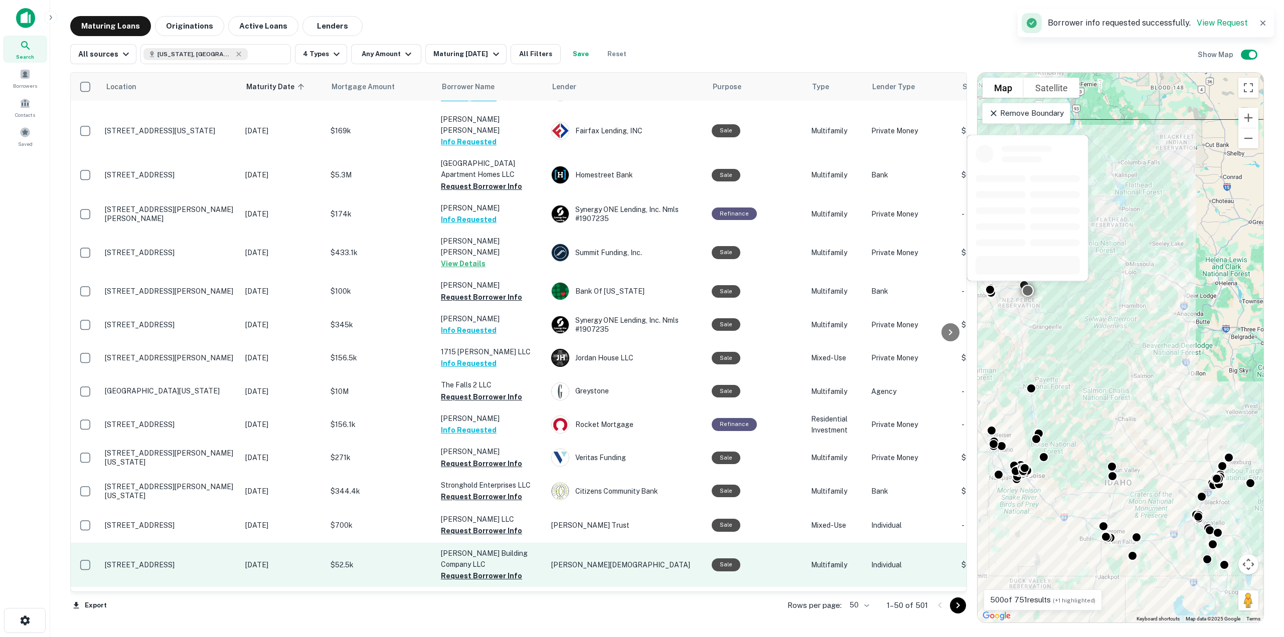
scroll to position [802, 0]
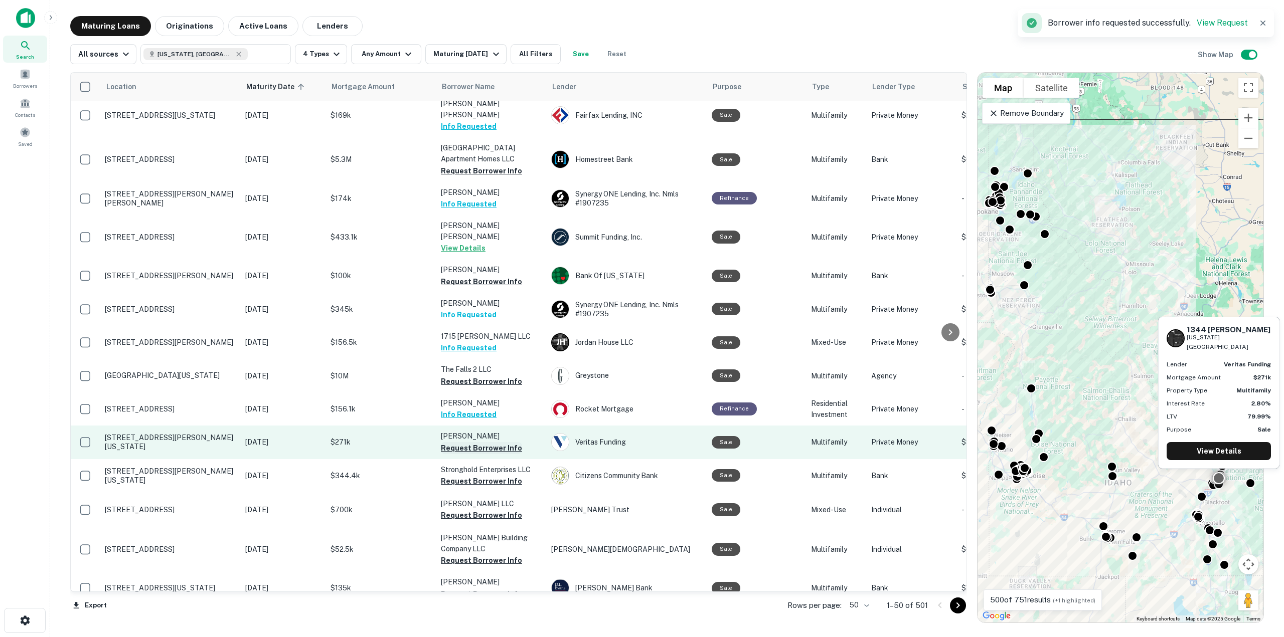
click at [488, 442] on button "Request Borrower Info" at bounding box center [481, 448] width 81 height 12
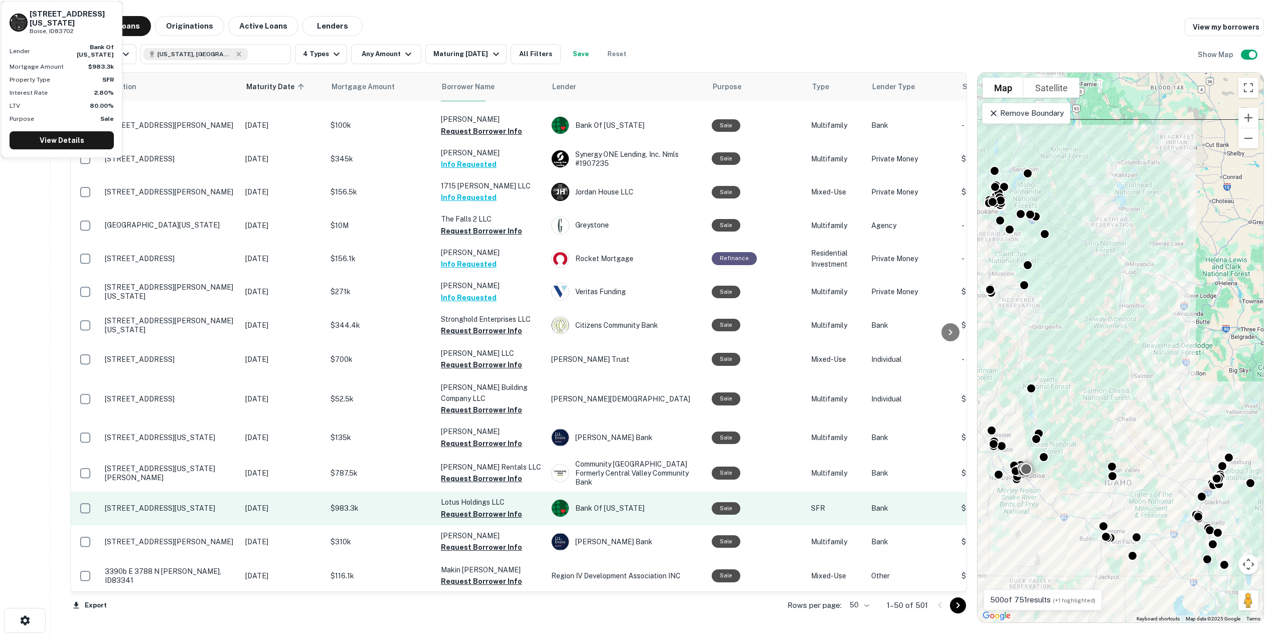
scroll to position [1003, 0]
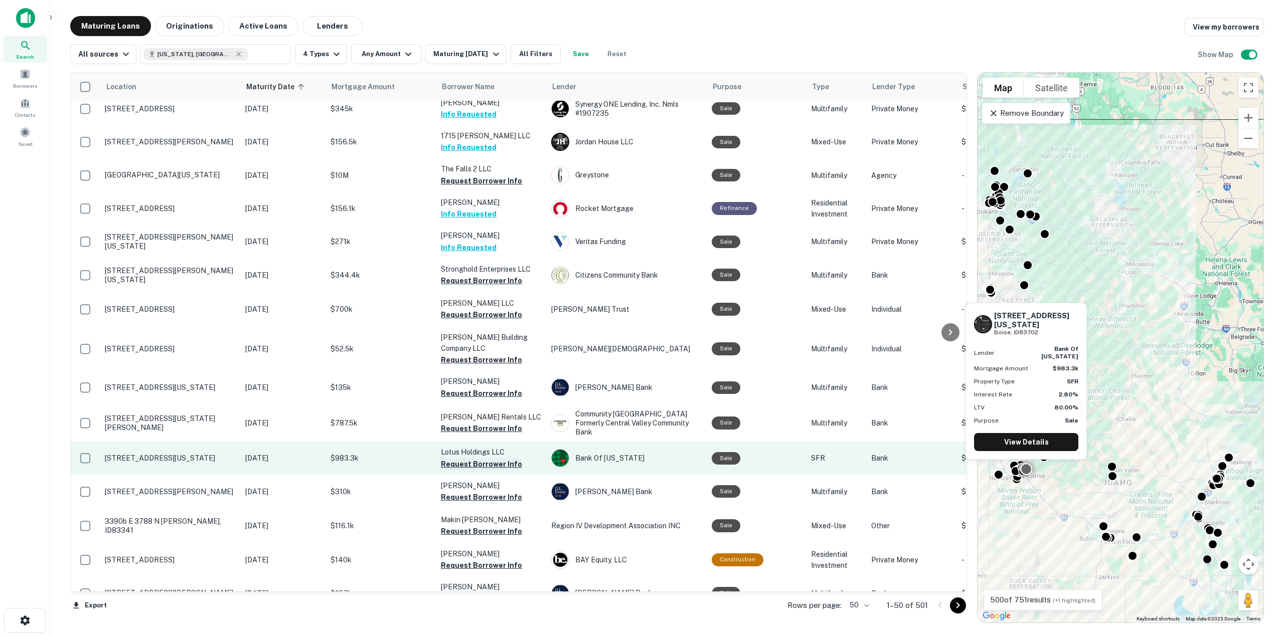
click at [489, 458] on button "Request Borrower Info" at bounding box center [481, 464] width 81 height 12
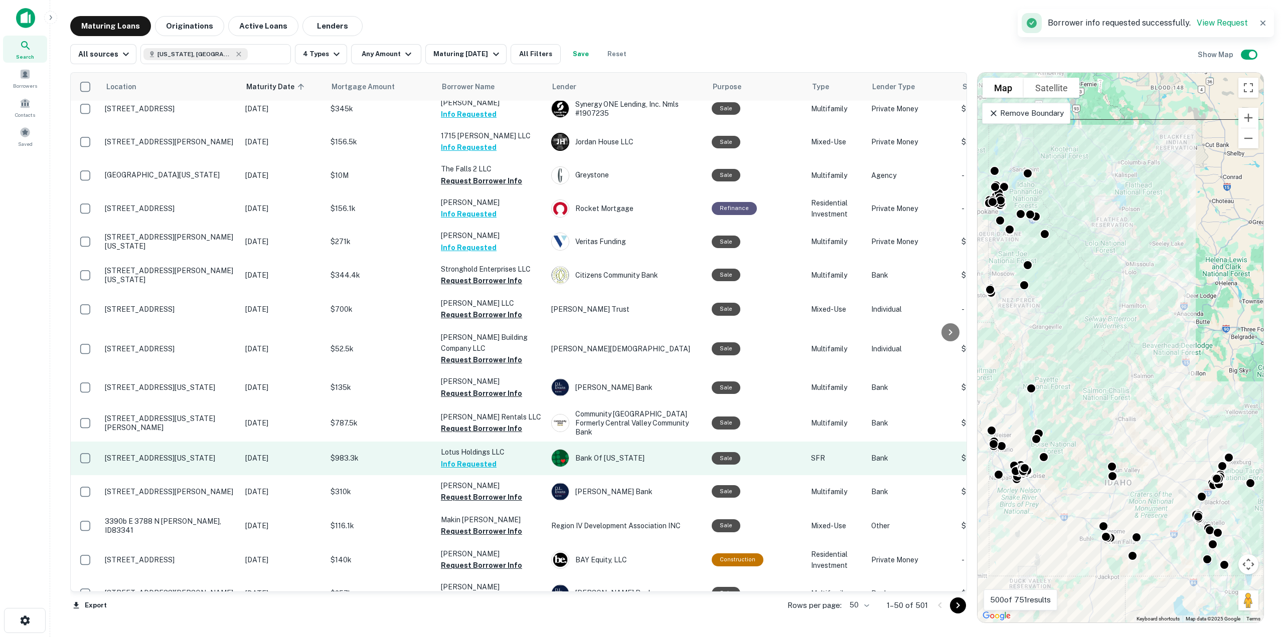
scroll to position [1053, 0]
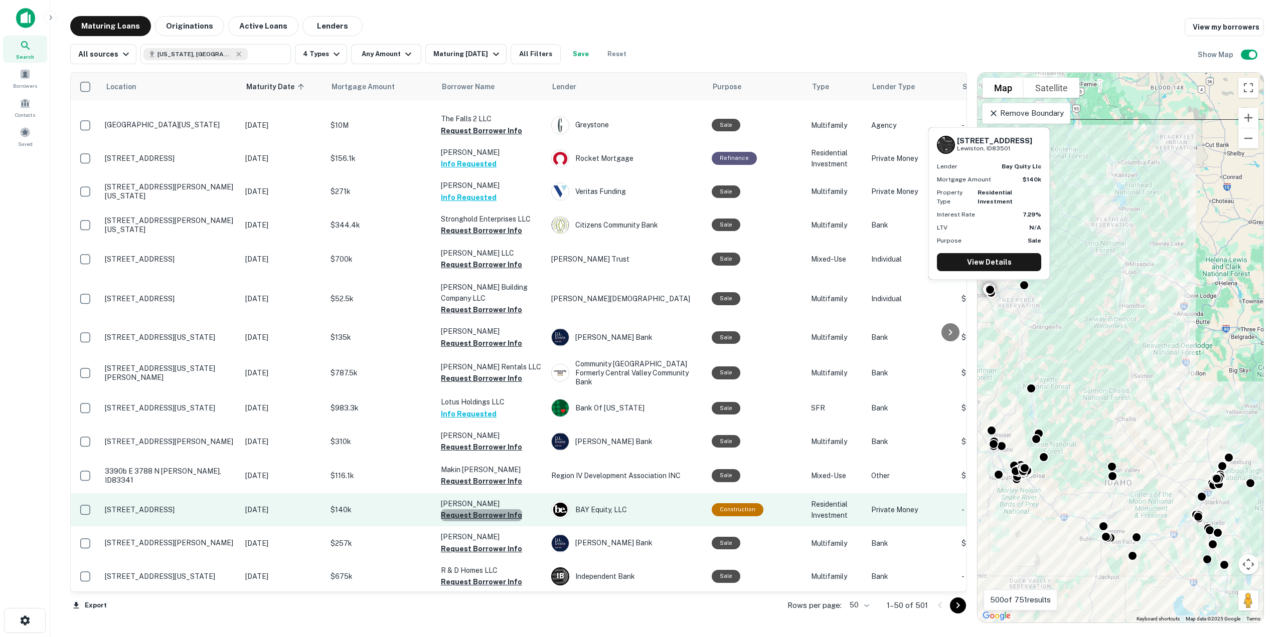
click at [502, 510] on button "Request Borrower Info" at bounding box center [481, 516] width 81 height 12
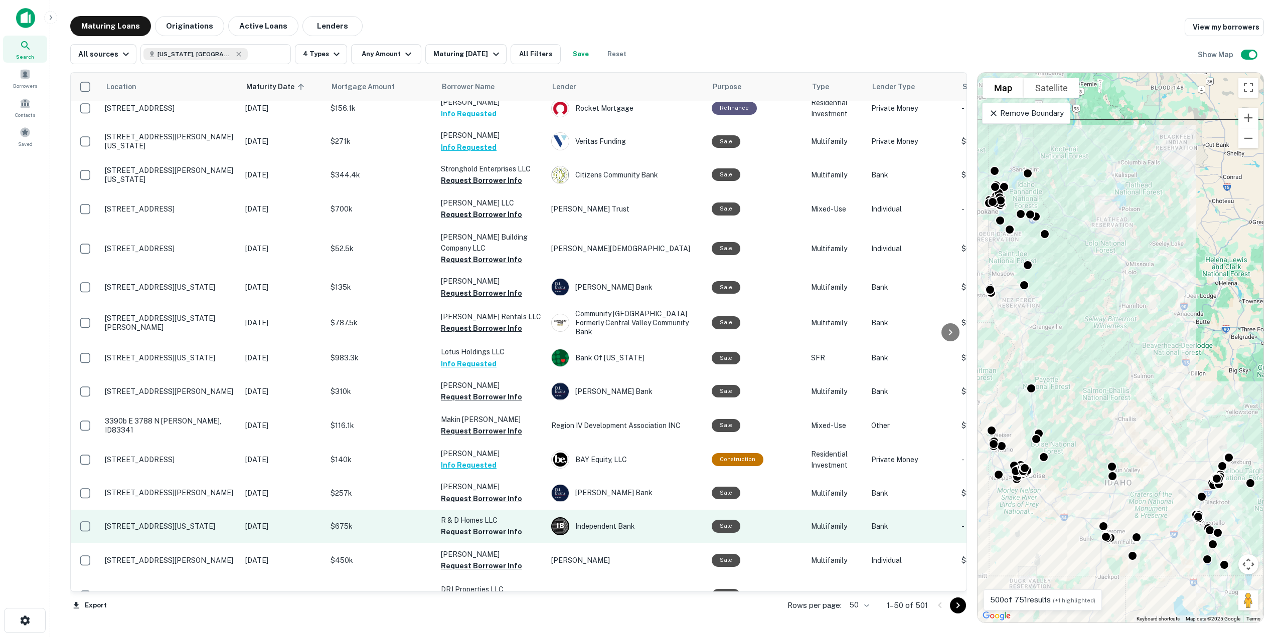
scroll to position [1154, 0]
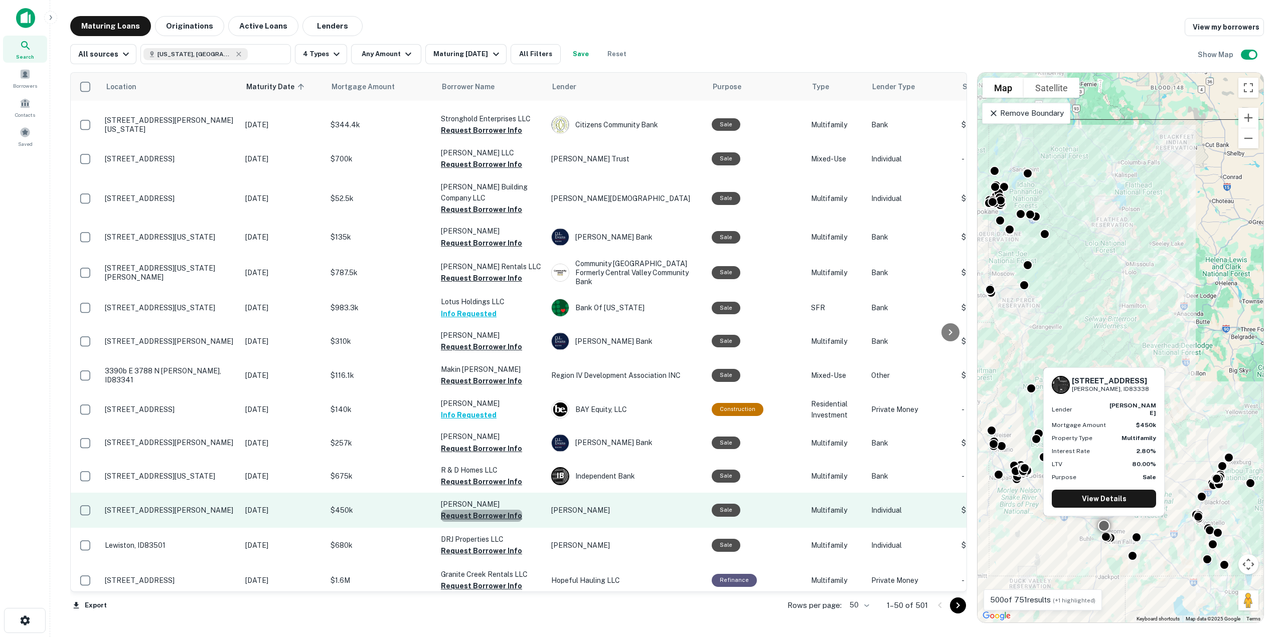
click at [482, 510] on button "Request Borrower Info" at bounding box center [481, 516] width 81 height 12
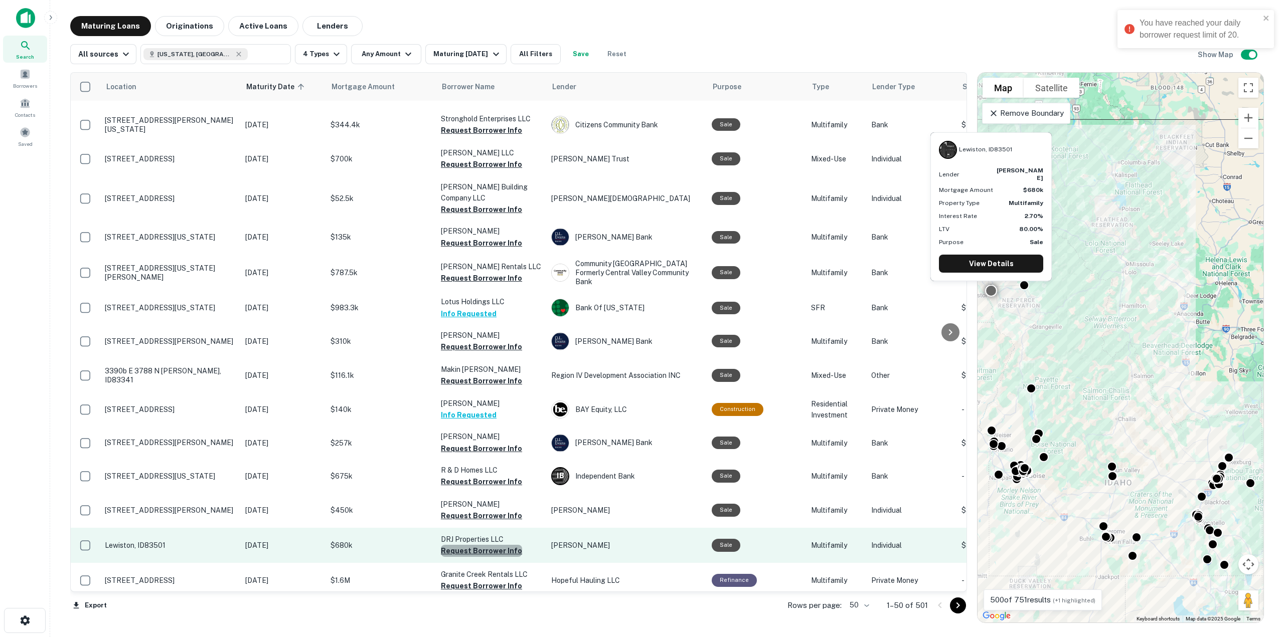
click at [482, 545] on button "Request Borrower Info" at bounding box center [481, 551] width 81 height 12
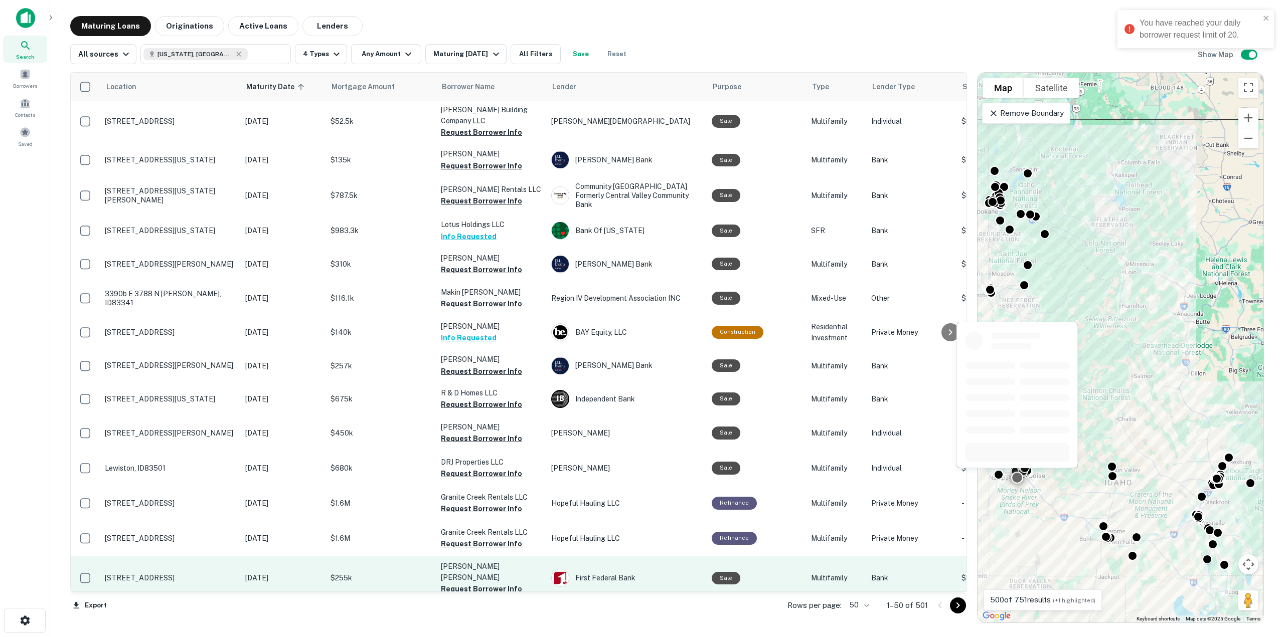
scroll to position [1245, 0]
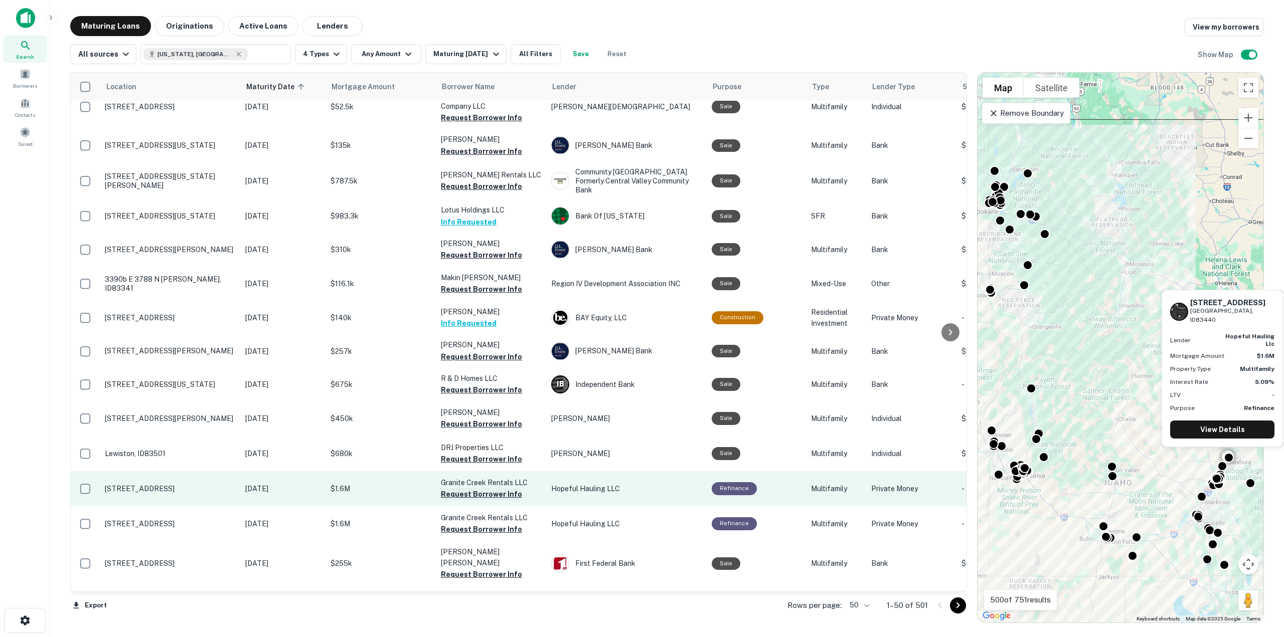
click at [479, 489] on button "Request Borrower Info" at bounding box center [481, 495] width 81 height 12
